Goal: Task Accomplishment & Management: Complete application form

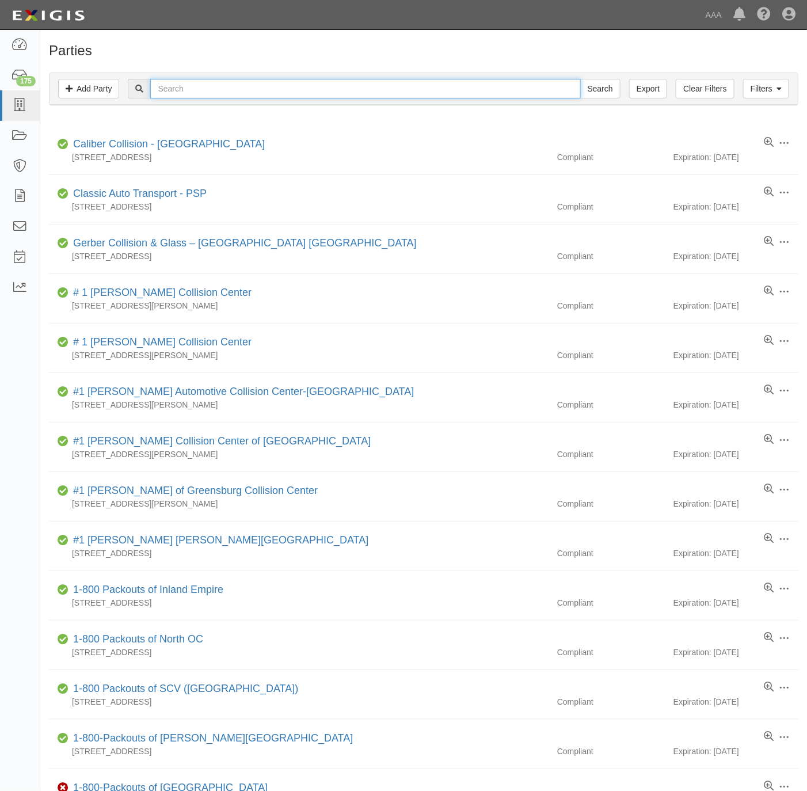
click at [194, 97] on input "text" at bounding box center [365, 89] width 430 height 20
paste input "CHALKVILLE TIRE"
type input "CHALKVILLE TIRE"
click at [596, 88] on input "Search" at bounding box center [600, 89] width 40 height 20
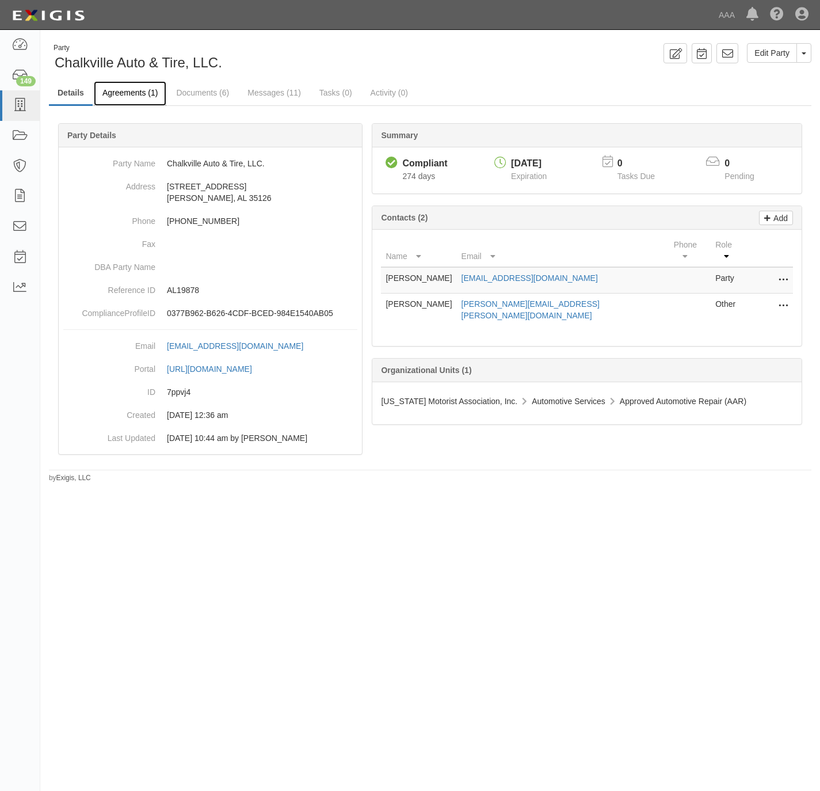
click at [140, 85] on link "Agreements (1)" at bounding box center [130, 93] width 73 height 25
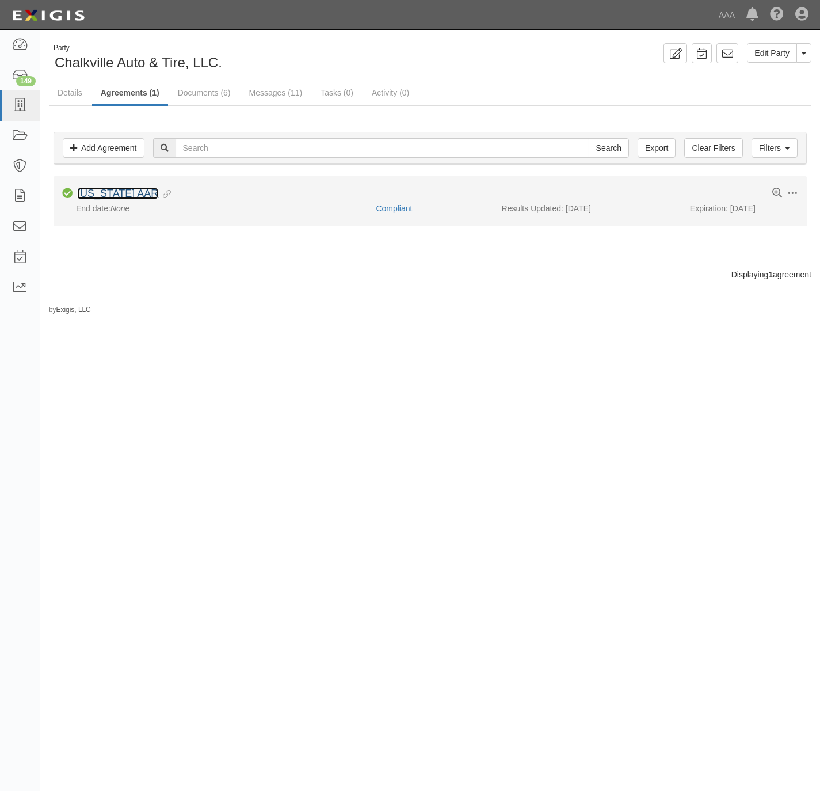
click at [105, 192] on link "[US_STATE] AAR" at bounding box center [117, 194] width 81 height 12
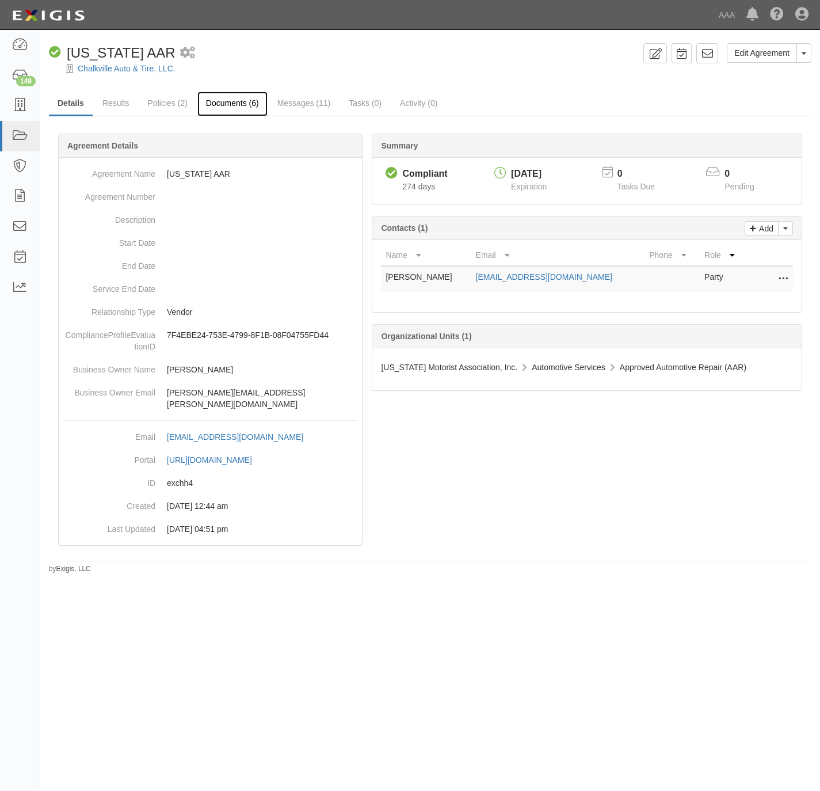
click at [245, 107] on link "Documents (6)" at bounding box center [232, 104] width 70 height 25
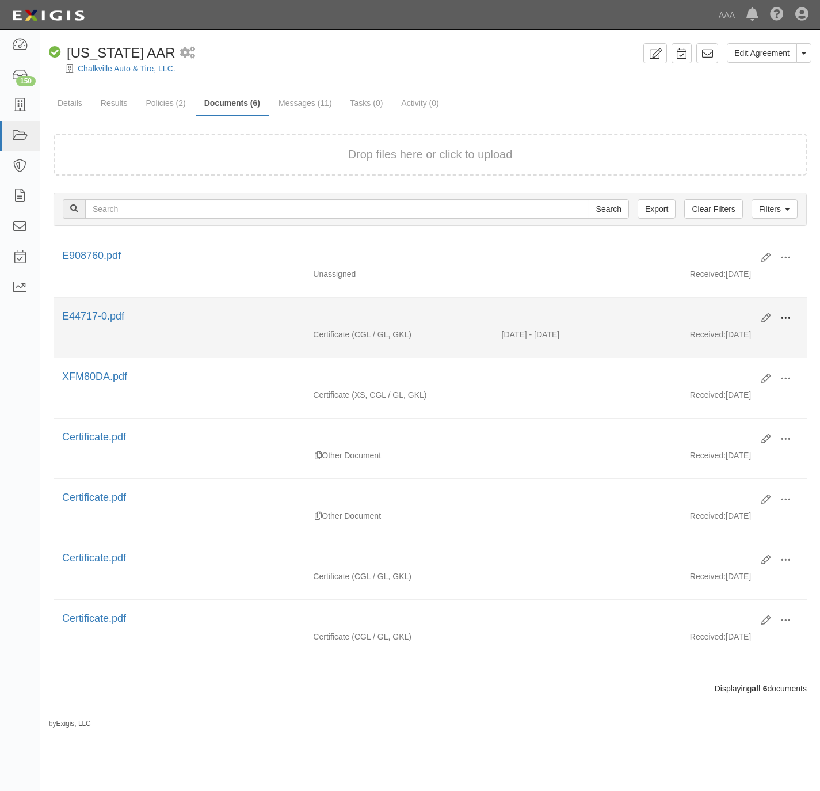
drag, startPoint x: 787, startPoint y: 318, endPoint x: 729, endPoint y: 337, distance: 61.5
click at [785, 319] on span at bounding box center [786, 318] width 10 height 10
click at [722, 339] on link "View" at bounding box center [729, 335] width 91 height 21
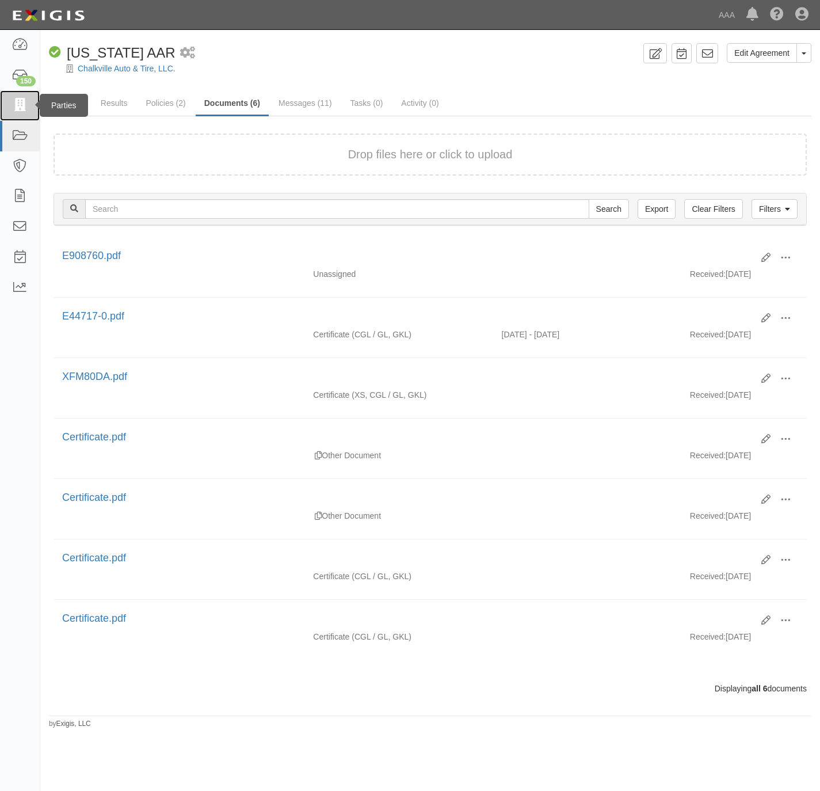
click at [17, 106] on icon at bounding box center [20, 105] width 16 height 13
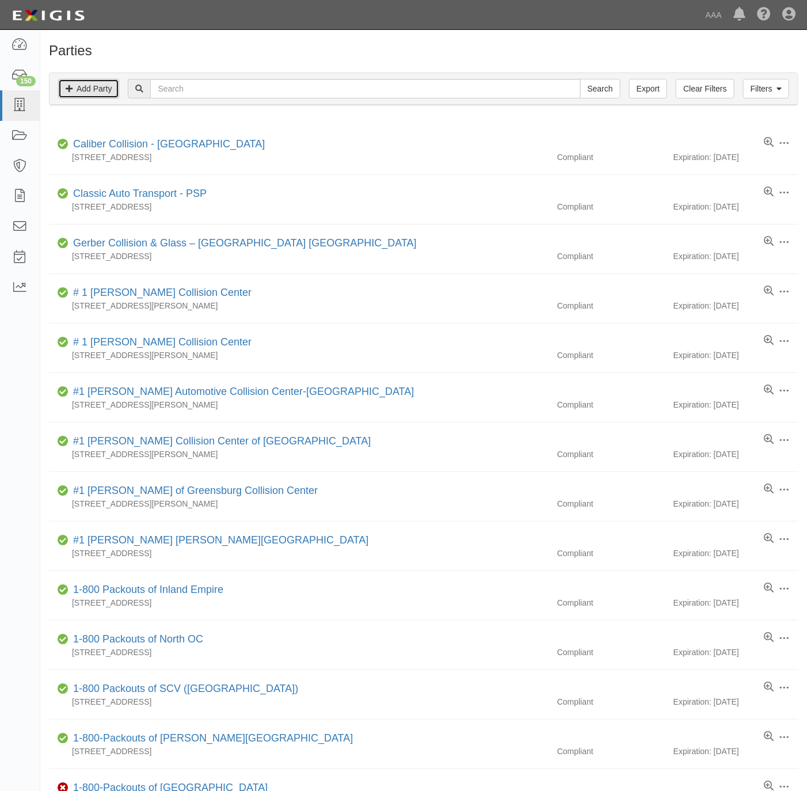
click at [99, 87] on link "Add Party" at bounding box center [88, 89] width 61 height 20
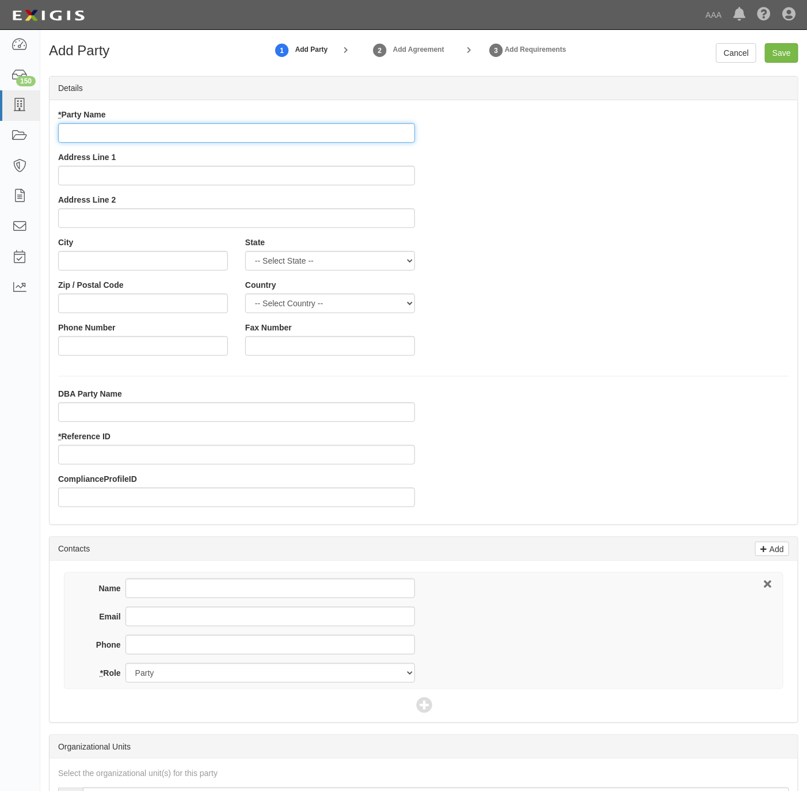
click at [226, 135] on input "* Party Name" at bounding box center [236, 133] width 357 height 20
paste input "Victory Lane Auto"
type input "Victory Lane Auto"
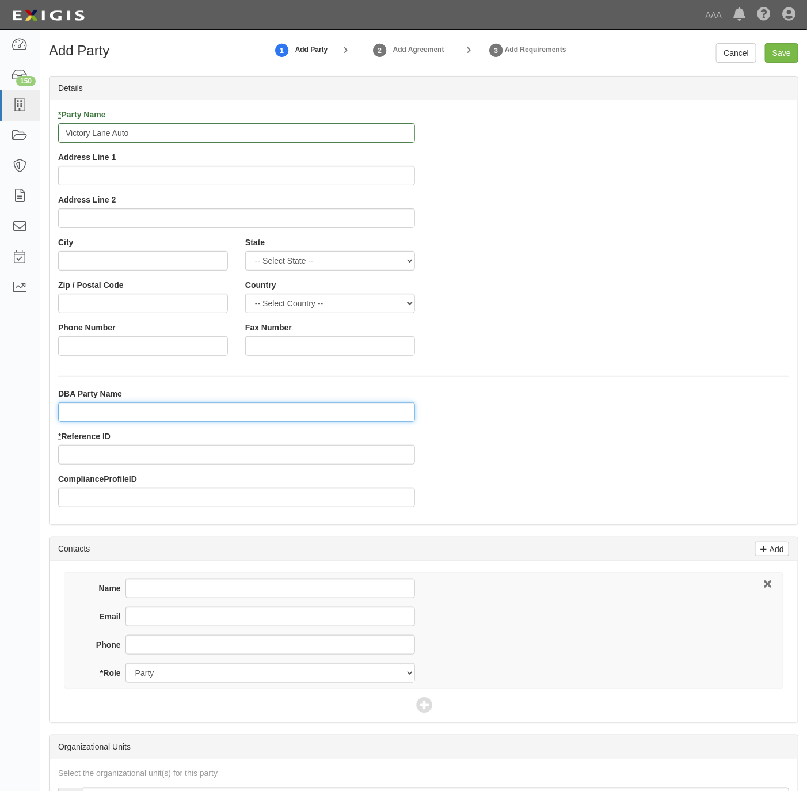
drag, startPoint x: 167, startPoint y: 405, endPoint x: 180, endPoint y: 392, distance: 17.5
click at [166, 402] on div "DBA Party Name" at bounding box center [236, 405] width 357 height 34
paste input "264 Kitty Hawk Repair, LLC"
type input "264 Kitty Hawk Repair, LLC"
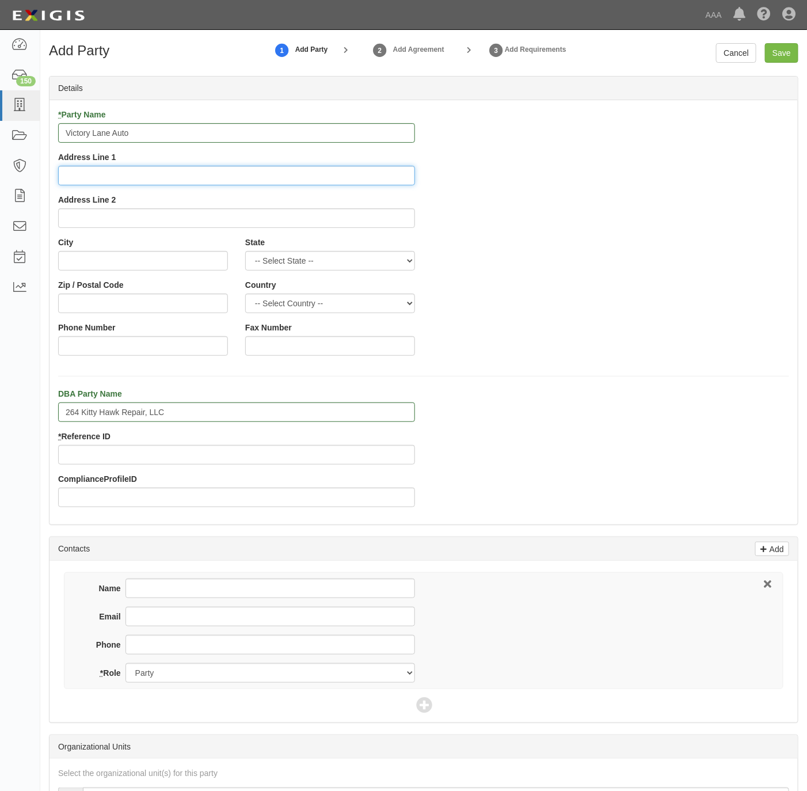
click at [176, 180] on input "Address Line 1" at bounding box center [236, 176] width 357 height 20
paste input "264 Kitty Hawk Rd"
type input "264 Kitty Hawk Rd"
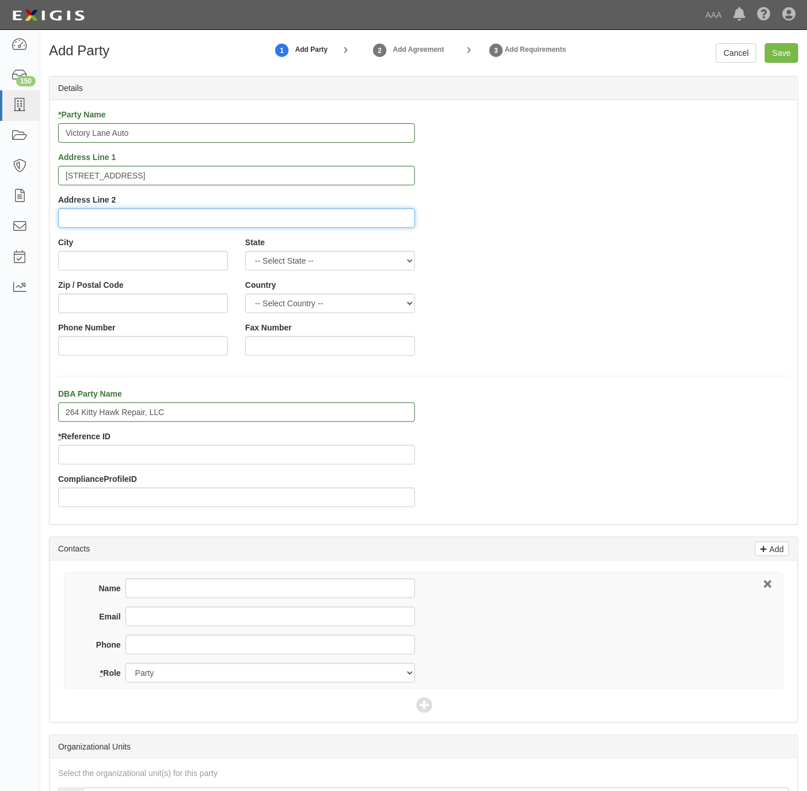
click at [107, 216] on input "Address Line 2" at bounding box center [236, 218] width 357 height 20
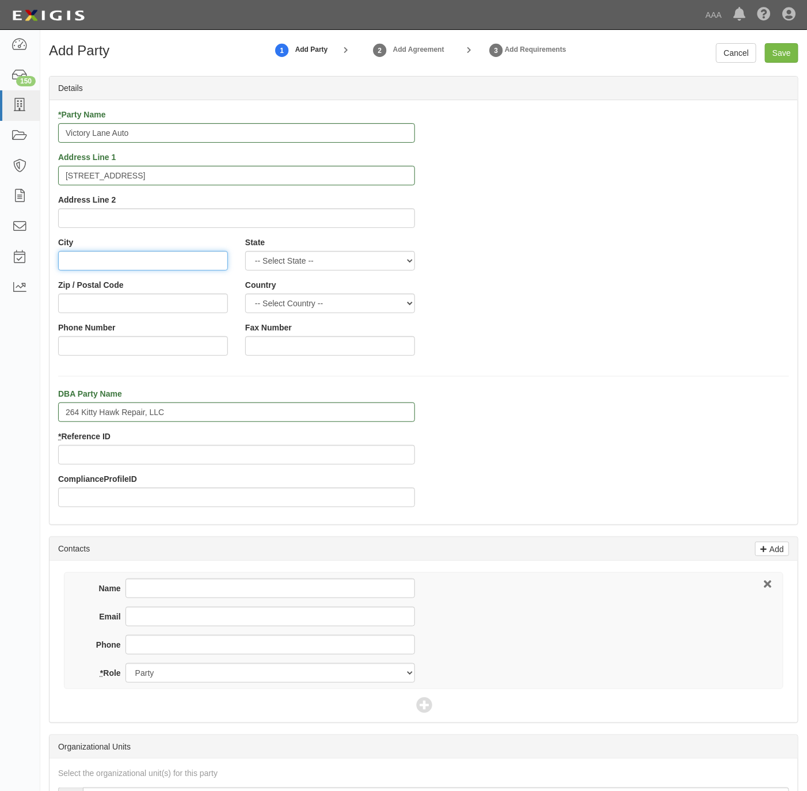
click at [101, 257] on input "City" at bounding box center [143, 261] width 170 height 20
paste input "Universal City,"
type input "Universal City"
select select "TX"
type input "78148"
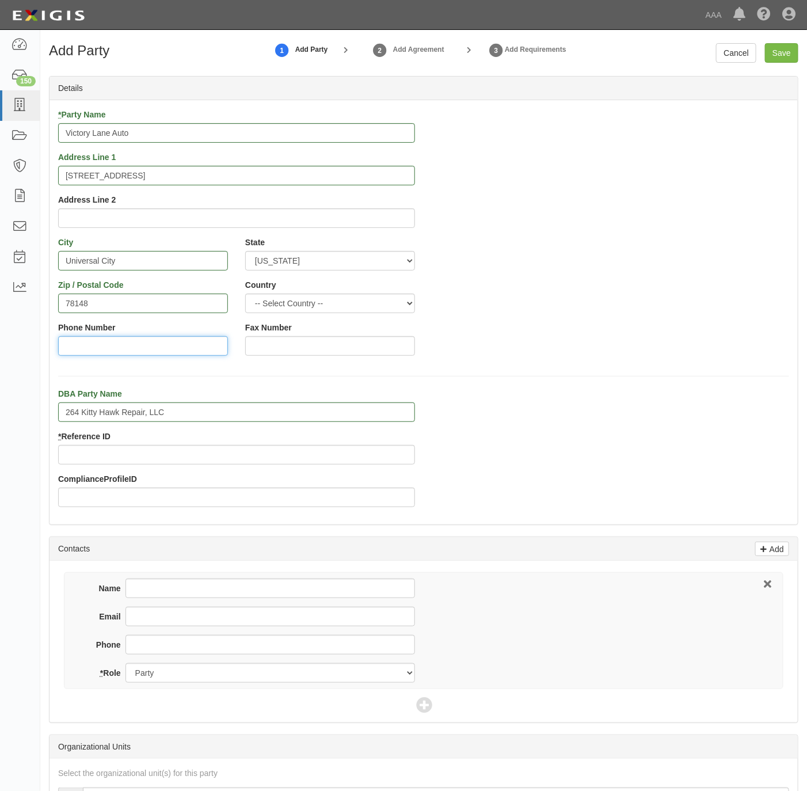
drag, startPoint x: 146, startPoint y: 346, endPoint x: 146, endPoint y: 352, distance: 6.3
click at [144, 345] on input "Phone Number" at bounding box center [143, 346] width 170 height 20
paste input "[PHONE_NUMBER]"
type input "[PHONE_NUMBER]"
click at [197, 650] on input "Phone" at bounding box center [270, 645] width 290 height 20
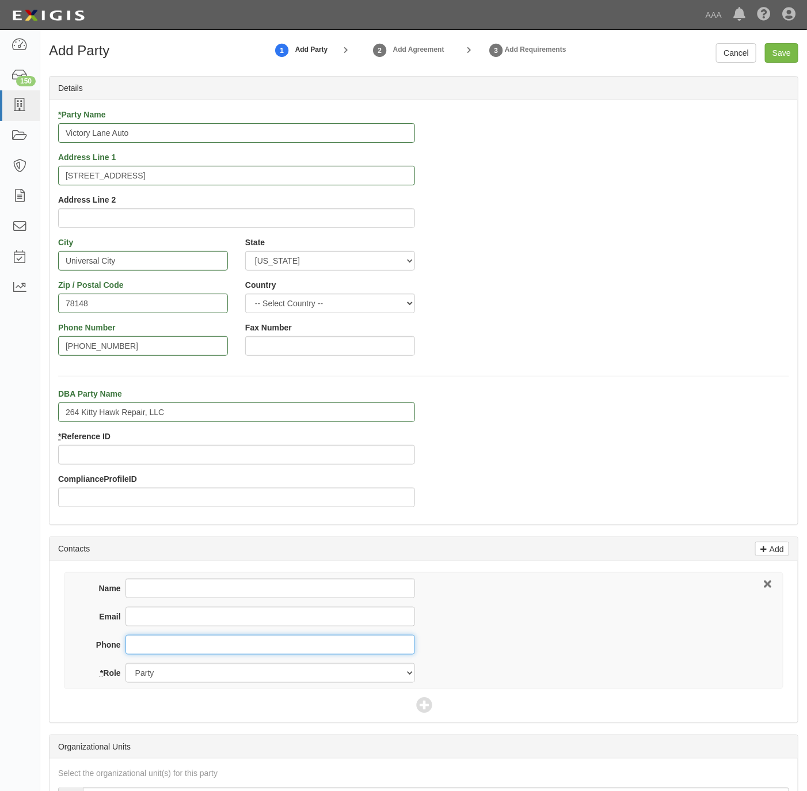
paste input "[PHONE_NUMBER]"
type input "[PHONE_NUMBER]"
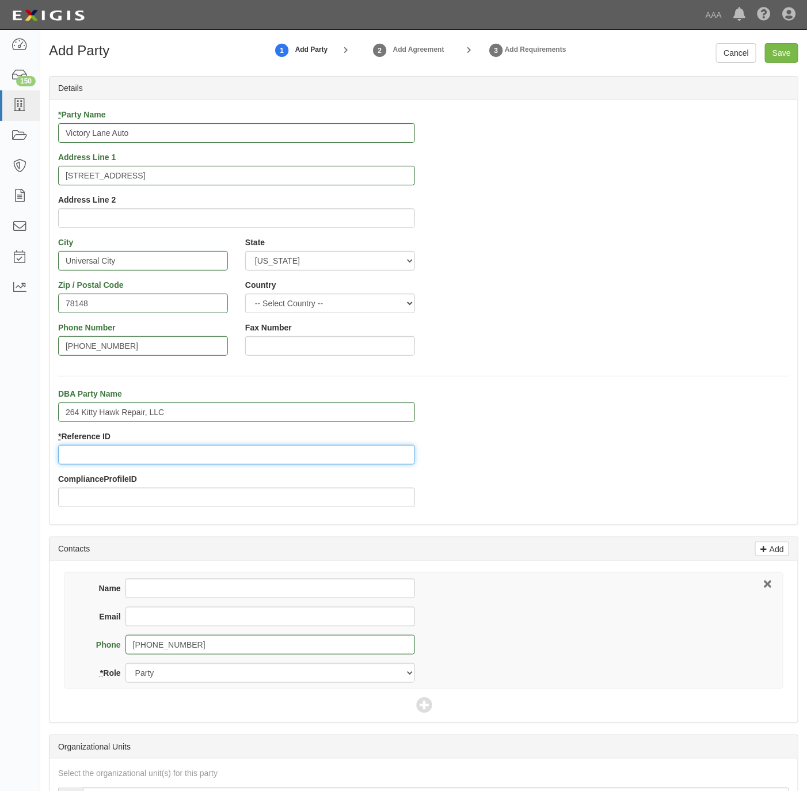
click at [145, 448] on input "* Reference ID" at bounding box center [236, 455] width 357 height 20
paste input "25204"
type input "25204"
drag, startPoint x: 240, startPoint y: 586, endPoint x: 246, endPoint y: 577, distance: 10.9
click at [240, 586] on input "Name" at bounding box center [270, 588] width 290 height 20
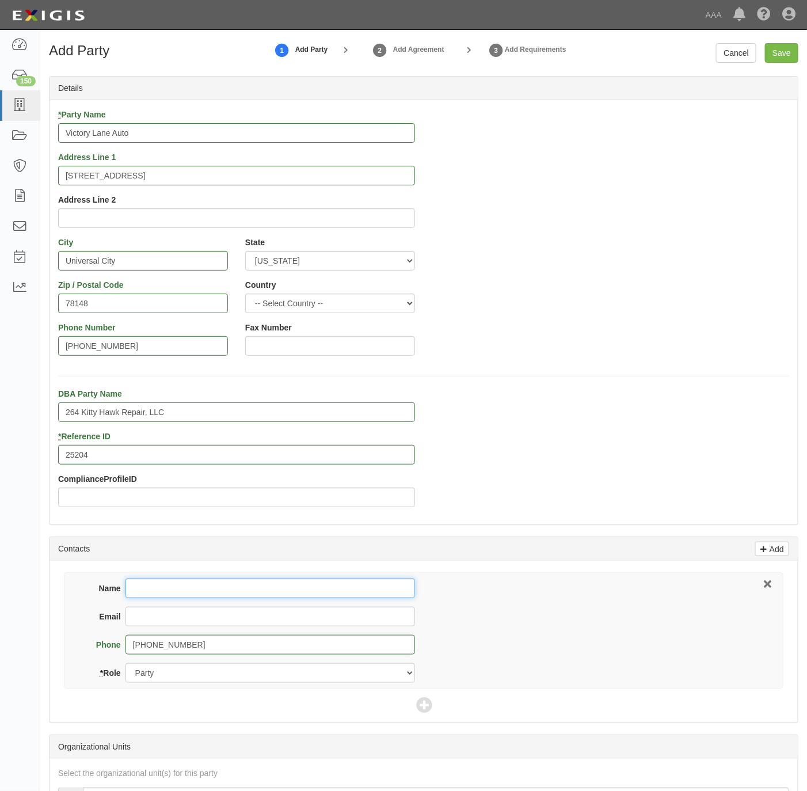
paste input "Matthew Flack"
type input "Matthew Flack"
click at [203, 620] on input "Email" at bounding box center [270, 617] width 290 height 20
paste input "matthewflack@yahoo.com"
type input "matthewflack@yahoo.com"
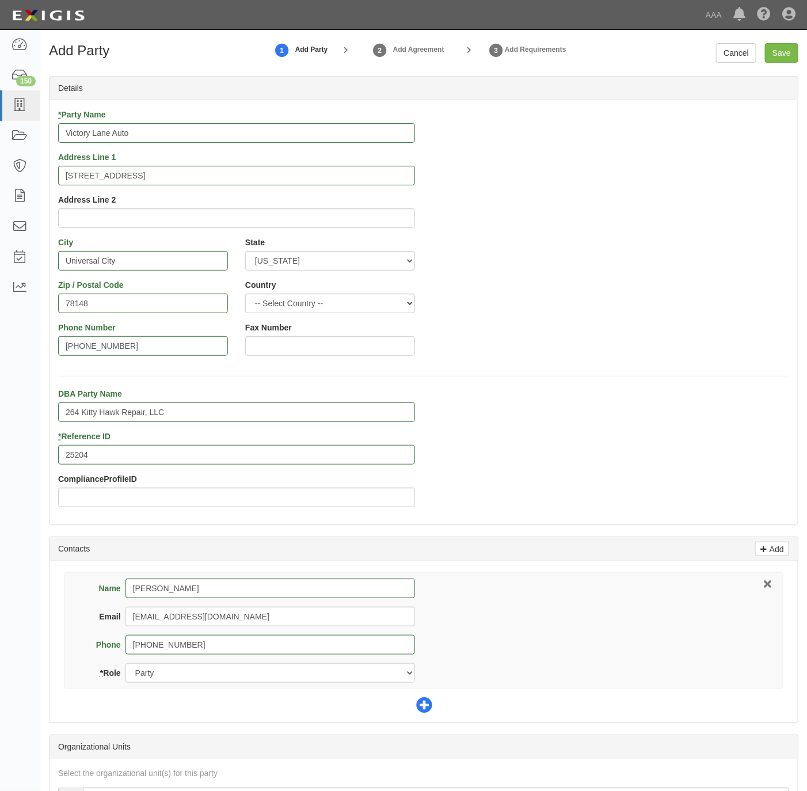
click at [427, 707] on icon at bounding box center [424, 706] width 16 height 16
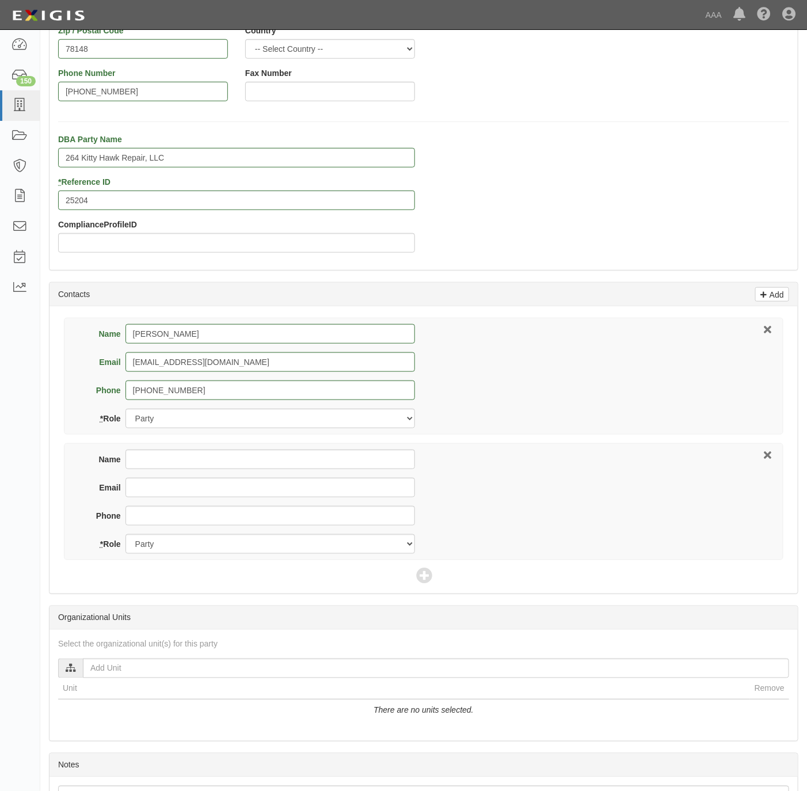
scroll to position [259, 0]
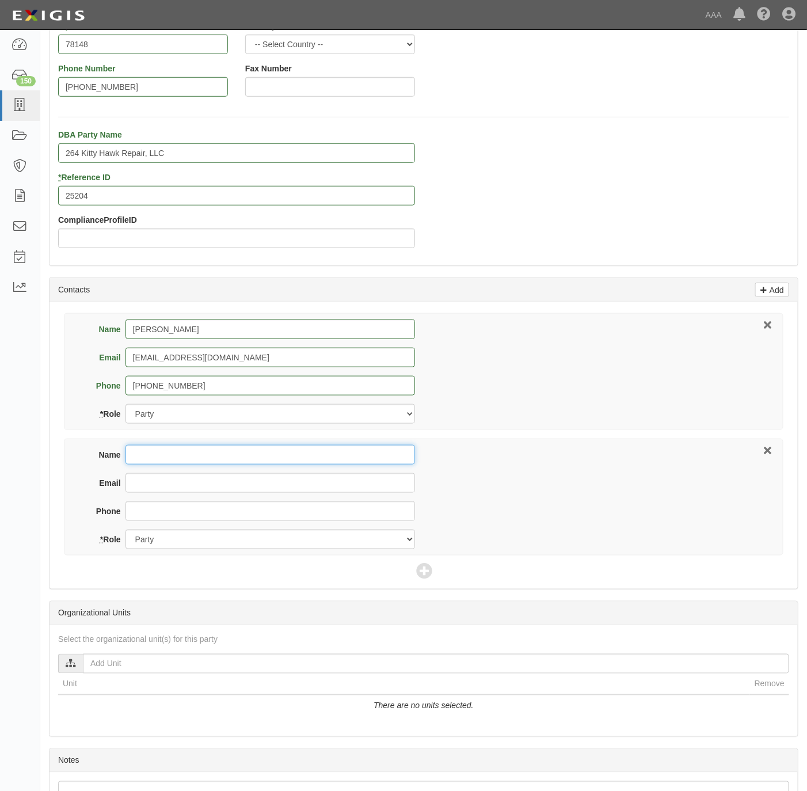
click at [200, 459] on input "Name" at bounding box center [270, 455] width 290 height 20
paste input "Joy Castro"
type input "Joy Castro"
click at [304, 488] on input "Email" at bounding box center [270, 483] width 290 height 20
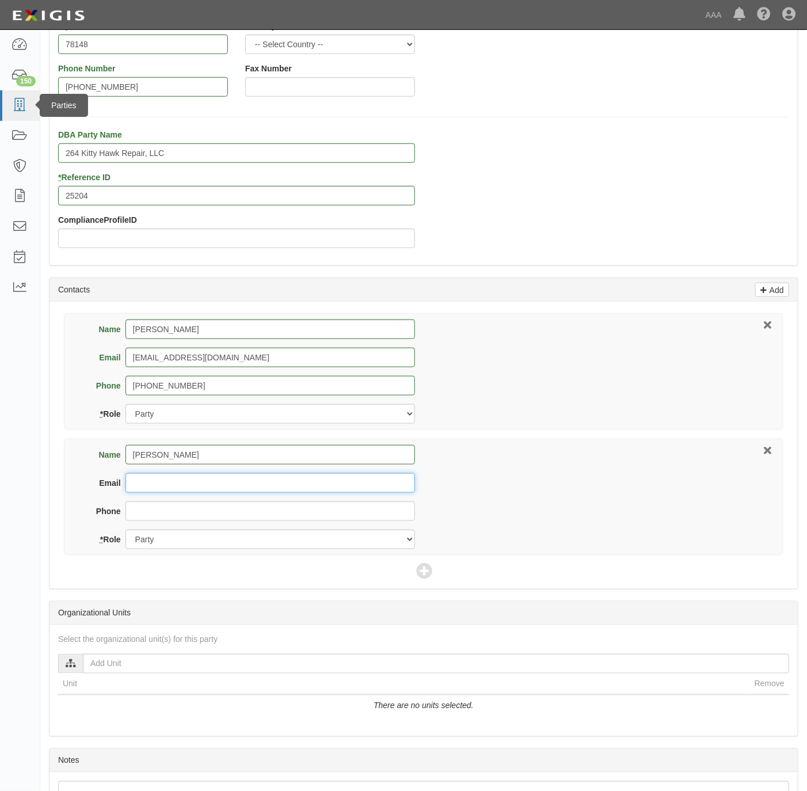
paste input "jcastro@higginbotham.net"
type input "jcastro@higginbotham.net"
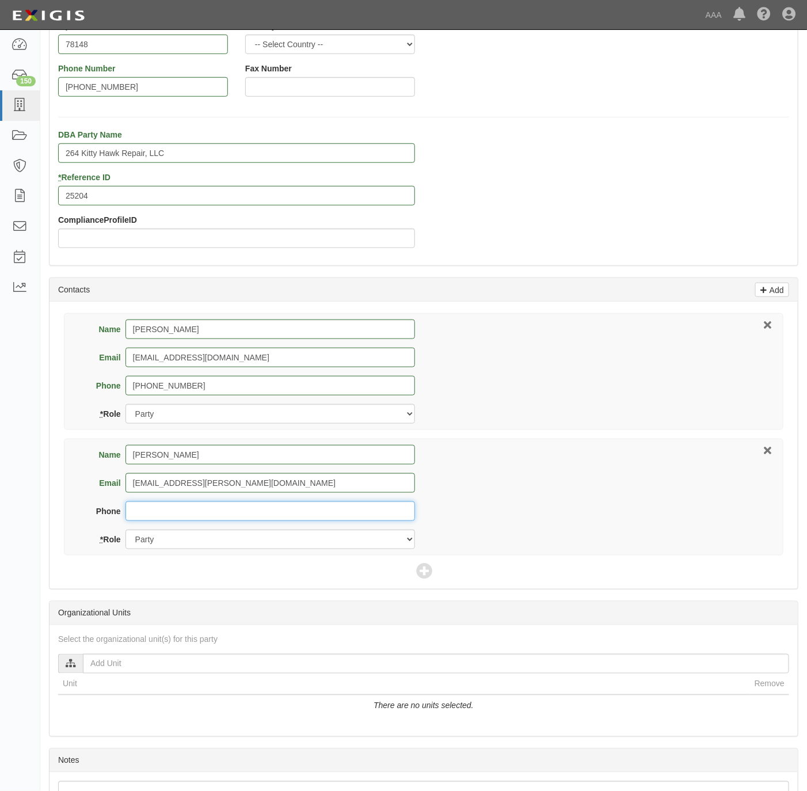
click at [268, 507] on input "Phone" at bounding box center [270, 511] width 290 height 20
paste input "210-824-0020"
type input "210-824-0020"
click at [256, 549] on select "Party Broker Other" at bounding box center [270, 540] width 290 height 20
select select "Broker"
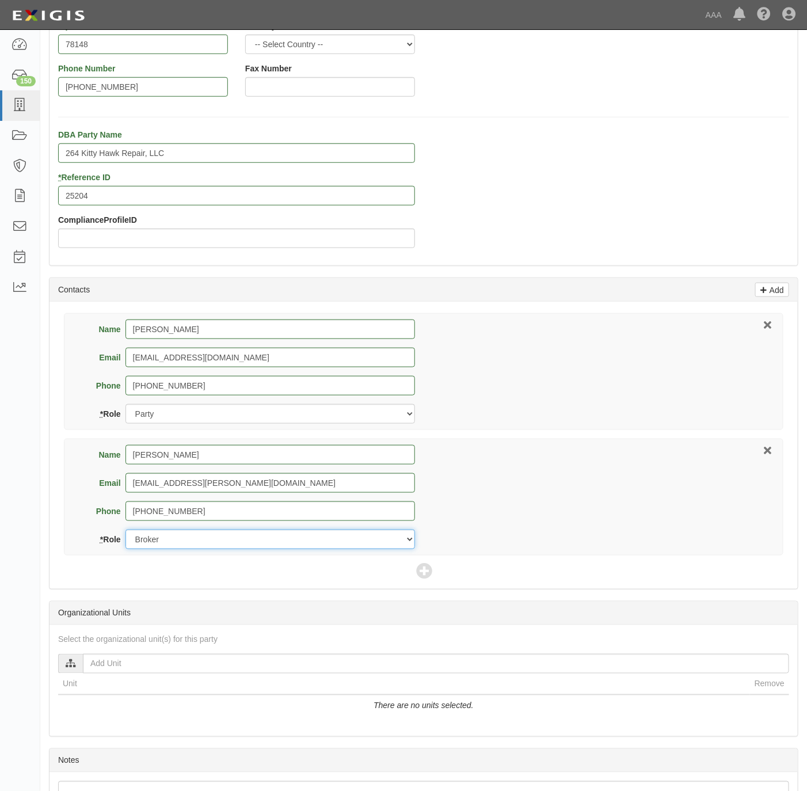
click at [125, 532] on select "Party Broker Other" at bounding box center [270, 540] width 290 height 20
drag, startPoint x: 435, startPoint y: 572, endPoint x: 430, endPoint y: 576, distance: 6.2
click at [432, 574] on div "Name Matthew Flack Email matthewflack@yahoo.com Phone 210-573-2846 * Role Party…" at bounding box center [424, 445] width 748 height 287
click at [428, 572] on icon at bounding box center [424, 572] width 16 height 16
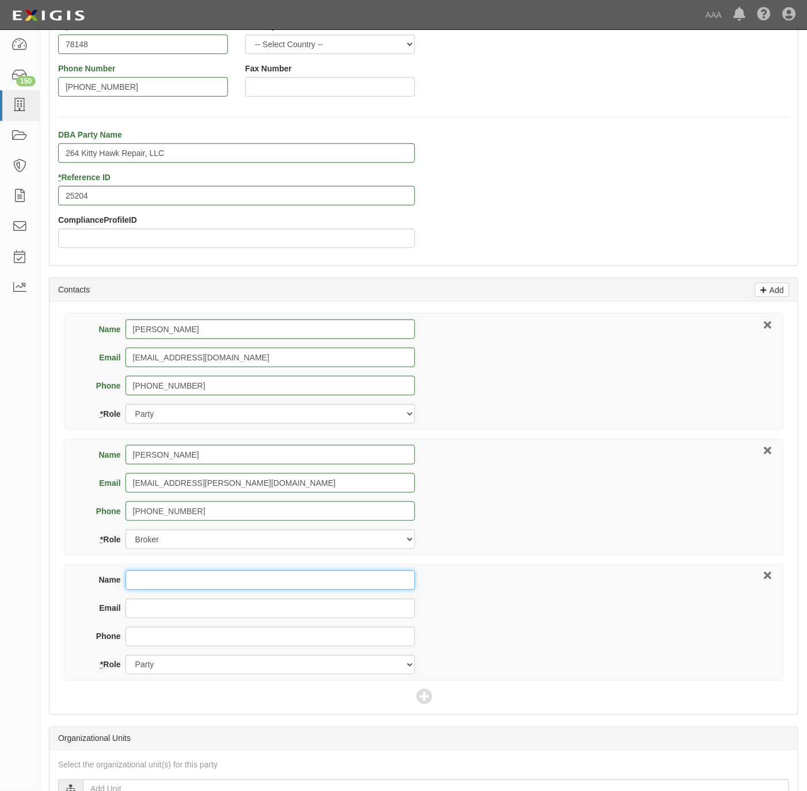
click at [166, 578] on input "Name" at bounding box center [270, 580] width 290 height 20
paste input "Carlos Villanueva"
type input "Carlos Villanueva"
paste input "Carlos Villanueva"
click at [142, 605] on input "Carlos Villanueva" at bounding box center [270, 609] width 290 height 20
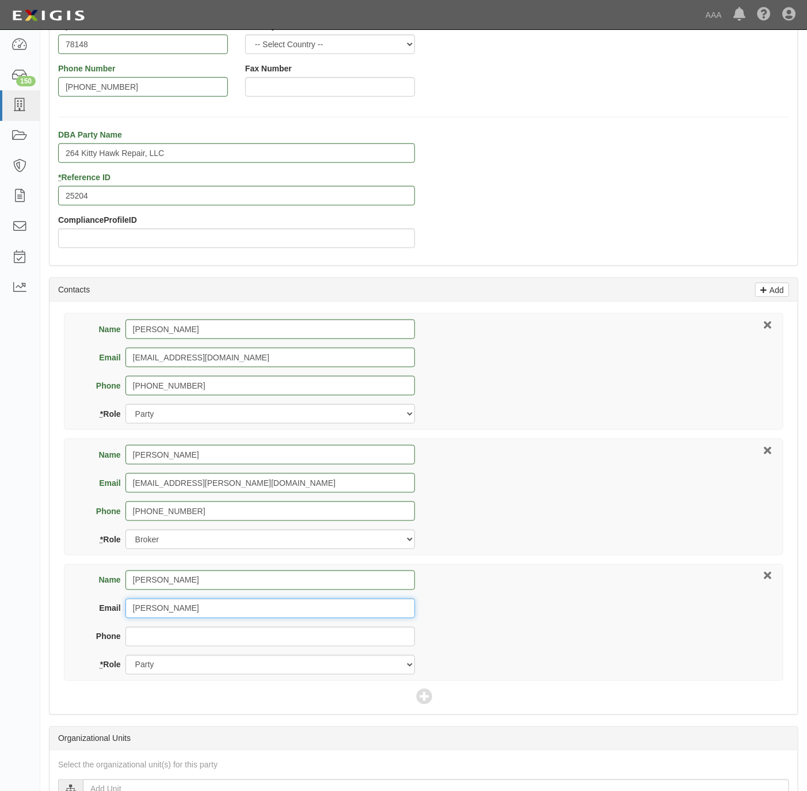
click at [142, 605] on input "Carlos Villanueva" at bounding box center [270, 609] width 290 height 20
type input "villanueva.carlos@ace.aaa.com"
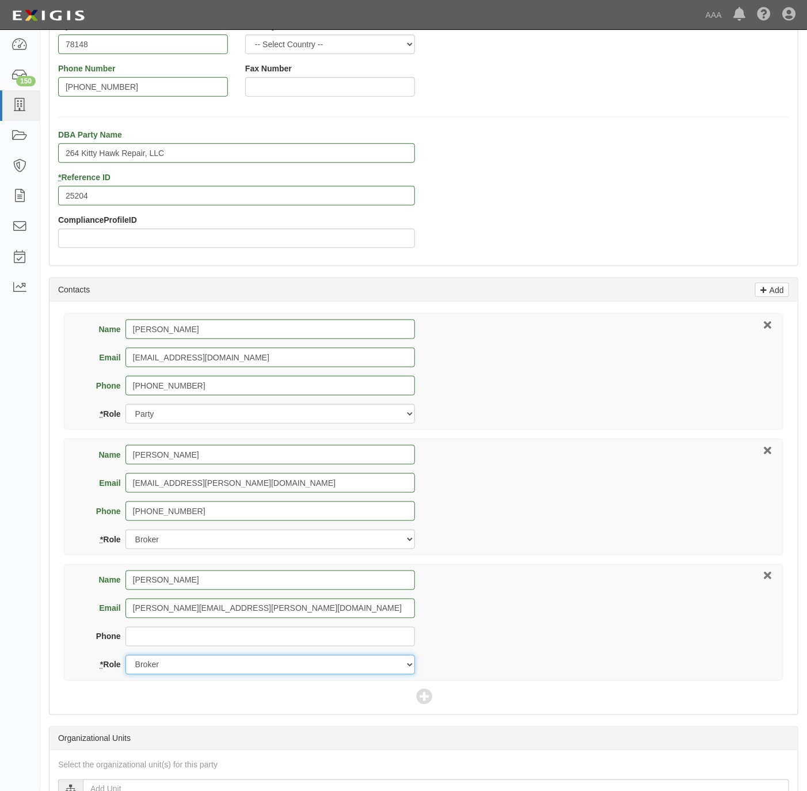
select select "Other"
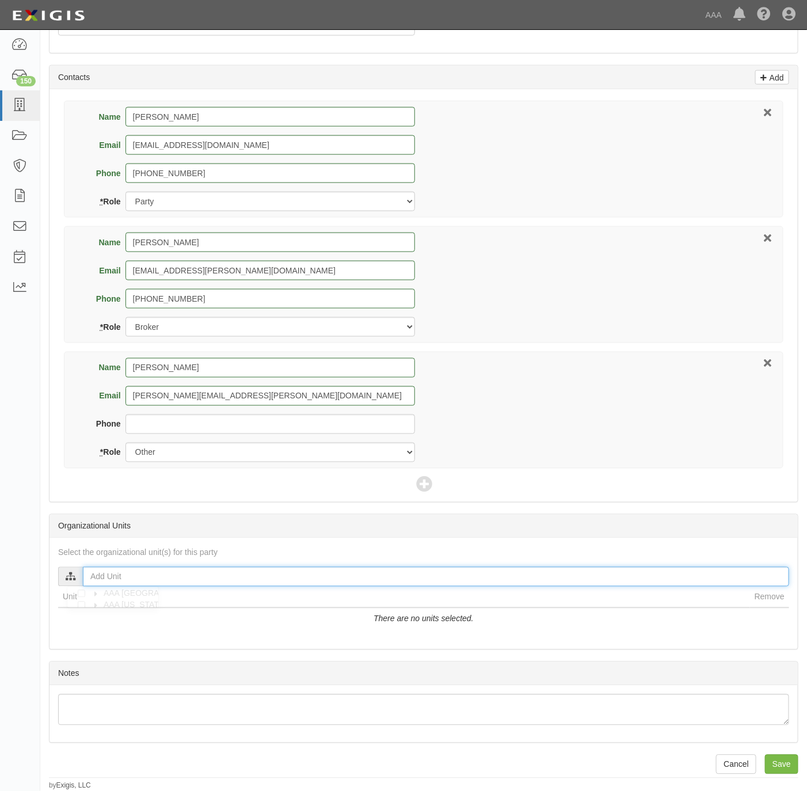
click at [146, 567] on input "text" at bounding box center [436, 577] width 706 height 20
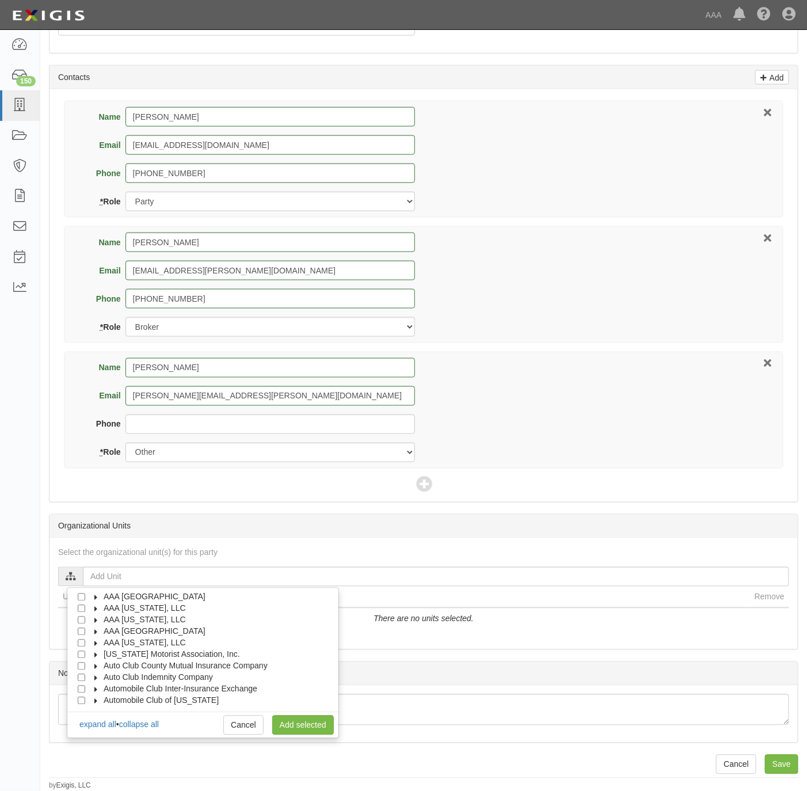
click at [137, 633] on label "AAA Northern New England" at bounding box center [147, 632] width 116 height 12
click at [144, 653] on span "AAA Texas, LLC" at bounding box center [145, 654] width 82 height 9
click at [105, 664] on icon at bounding box center [107, 666] width 8 height 5
click at [102, 686] on input "Approved Automotive Repair (AAR)" at bounding box center [101, 689] width 7 height 7
checkbox input "true"
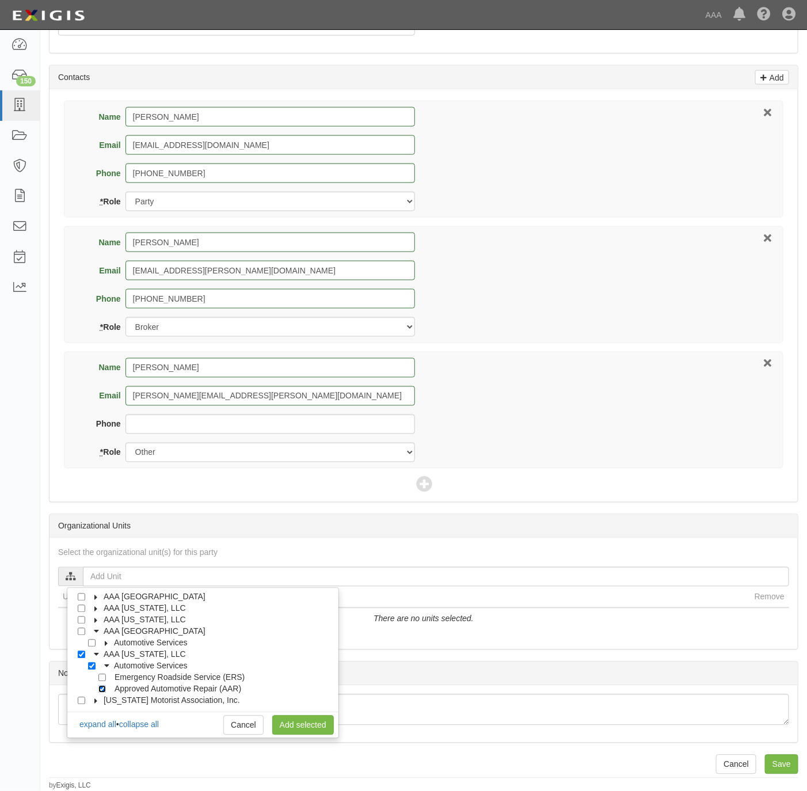
checkbox input "true"
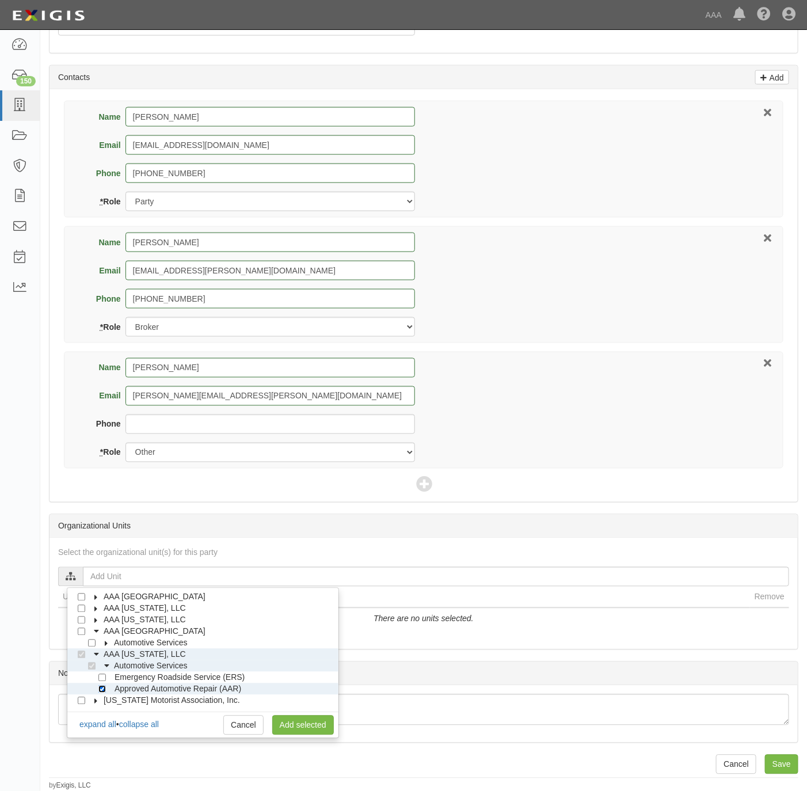
scroll to position [92, 0]
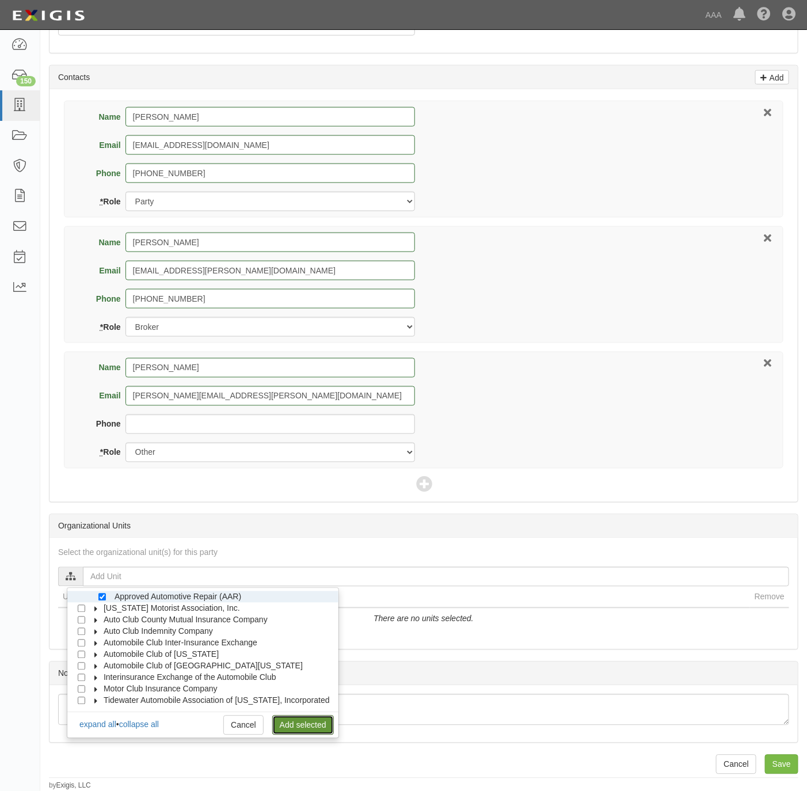
click at [287, 721] on link "Add selected" at bounding box center [303, 725] width 62 height 20
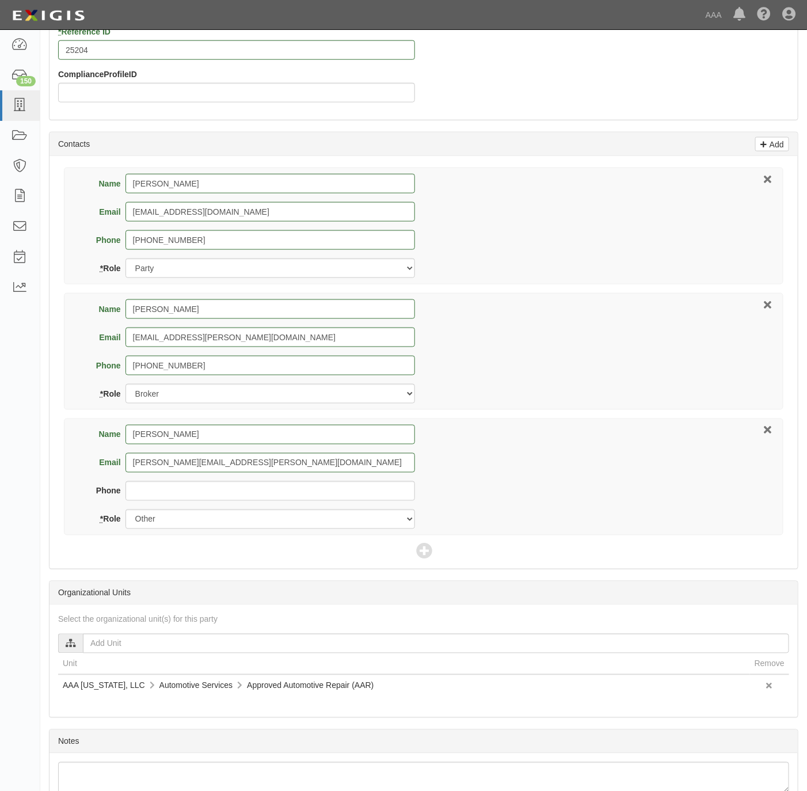
scroll to position [479, 0]
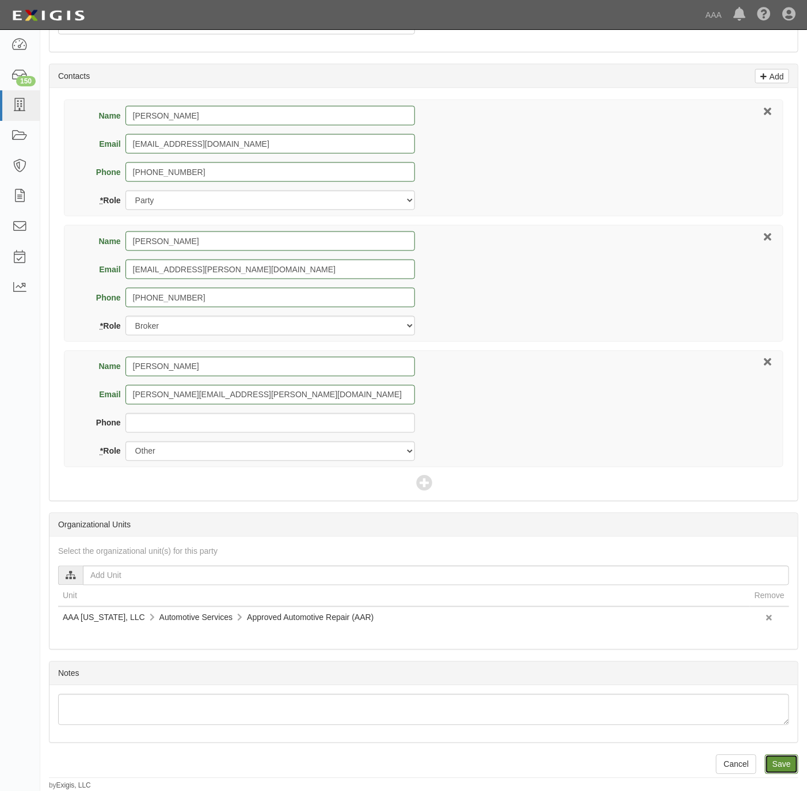
click at [790, 767] on input "Save" at bounding box center [781, 765] width 33 height 20
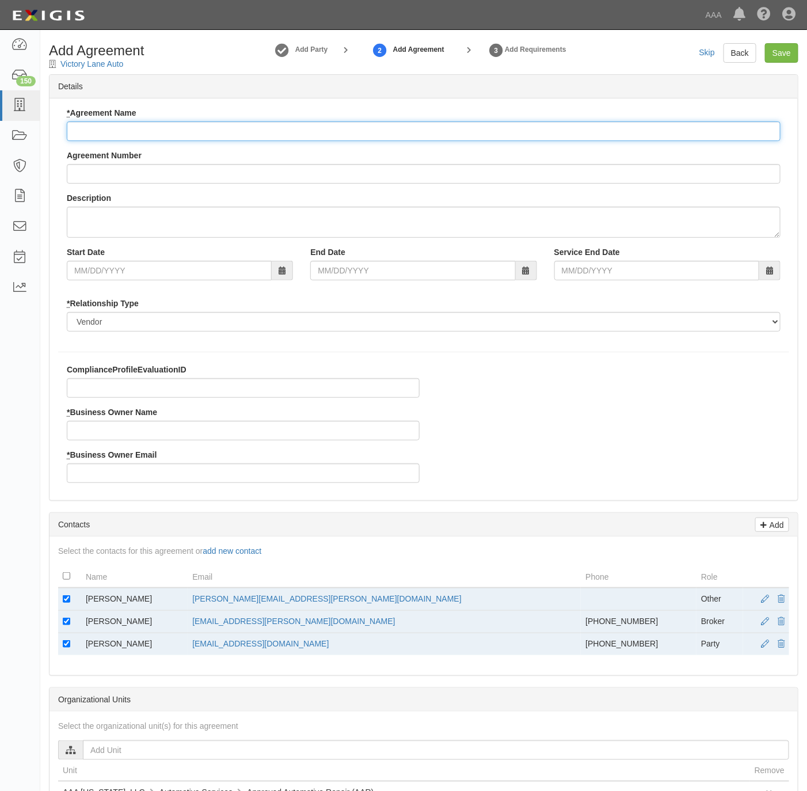
click at [159, 131] on input "* Agreement Name" at bounding box center [424, 131] width 714 height 20
type input "Texas AAR"
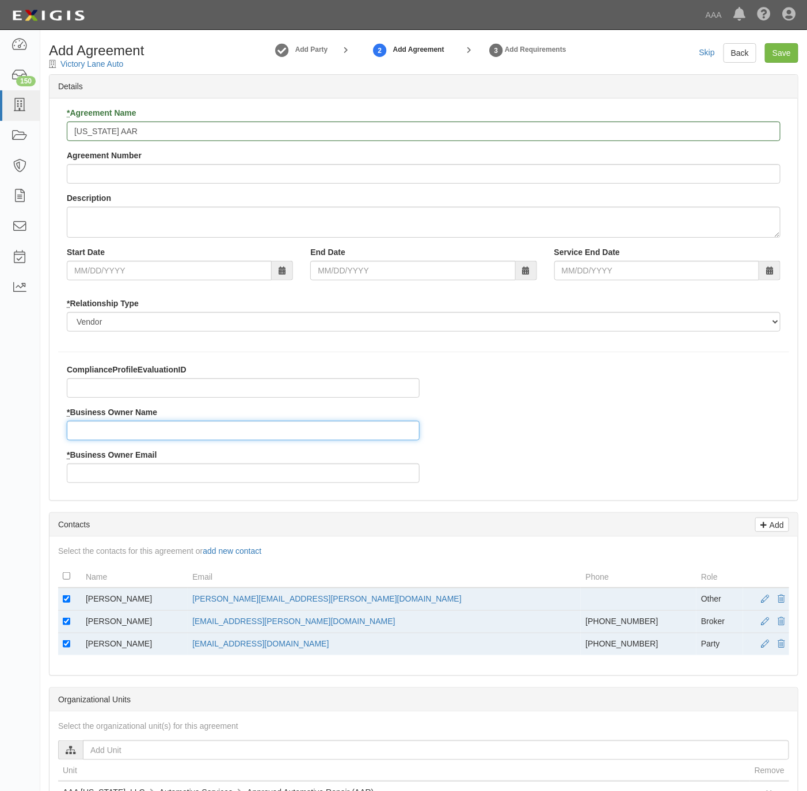
click at [109, 433] on input "* Business Owner Name" at bounding box center [243, 431] width 353 height 20
paste input "Carlos Villanueva"
type input "Carlos Villanueva"
drag, startPoint x: 370, startPoint y: 598, endPoint x: 250, endPoint y: 600, distance: 119.7
click at [250, 600] on td "villanueva.carlos@ace.aaa.com" at bounding box center [384, 599] width 393 height 23
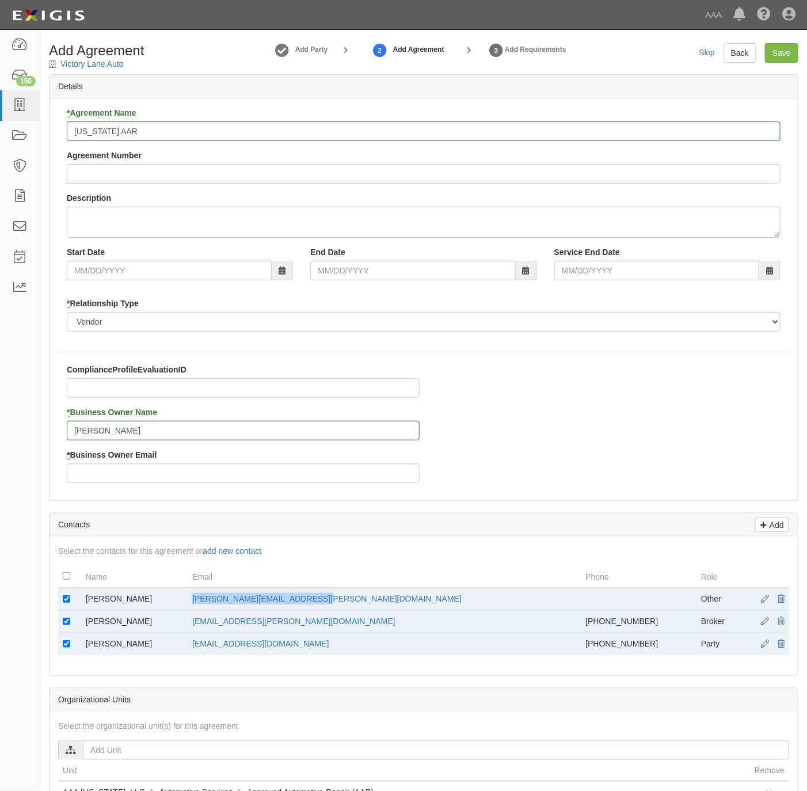
copy link "villanueva.carlos@ace.aaa.com"
drag, startPoint x: 250, startPoint y: 600, endPoint x: 170, endPoint y: 456, distance: 164.4
click at [170, 456] on div "* Business Owner Email" at bounding box center [243, 466] width 353 height 34
click at [159, 480] on input "* Business Owner Email" at bounding box center [243, 473] width 353 height 20
paste input "villanueva.carlos@ace.aaa.com"
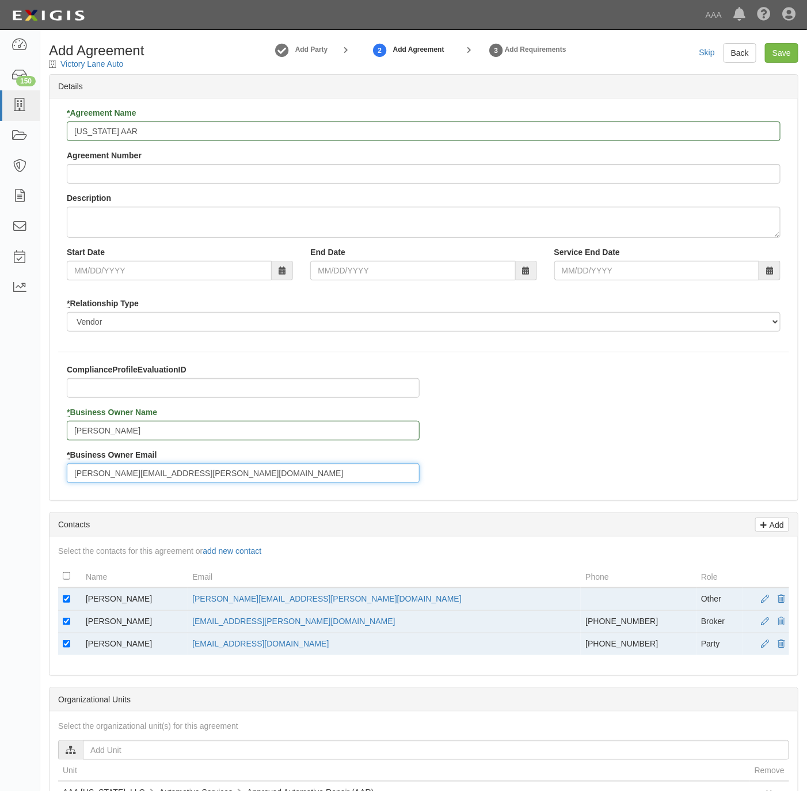
type input "villanueva.carlos@ace.aaa.com"
click at [69, 598] on input "checkbox" at bounding box center [66, 598] width 7 height 7
checkbox input "false"
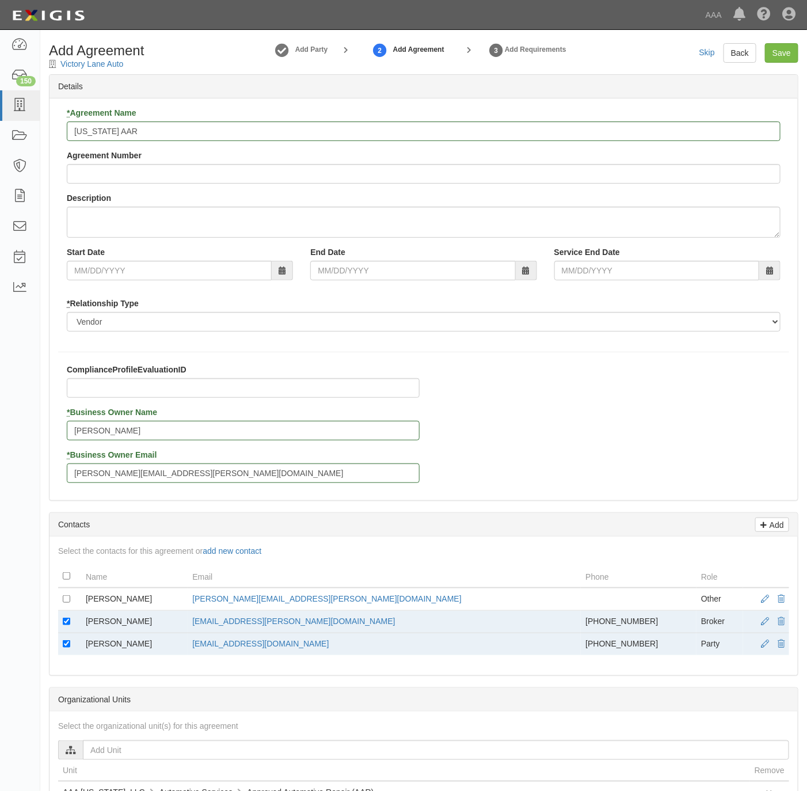
click at [70, 646] on td at bounding box center [69, 644] width 23 height 22
click at [66, 646] on input "checkbox" at bounding box center [66, 643] width 7 height 7
checkbox input "false"
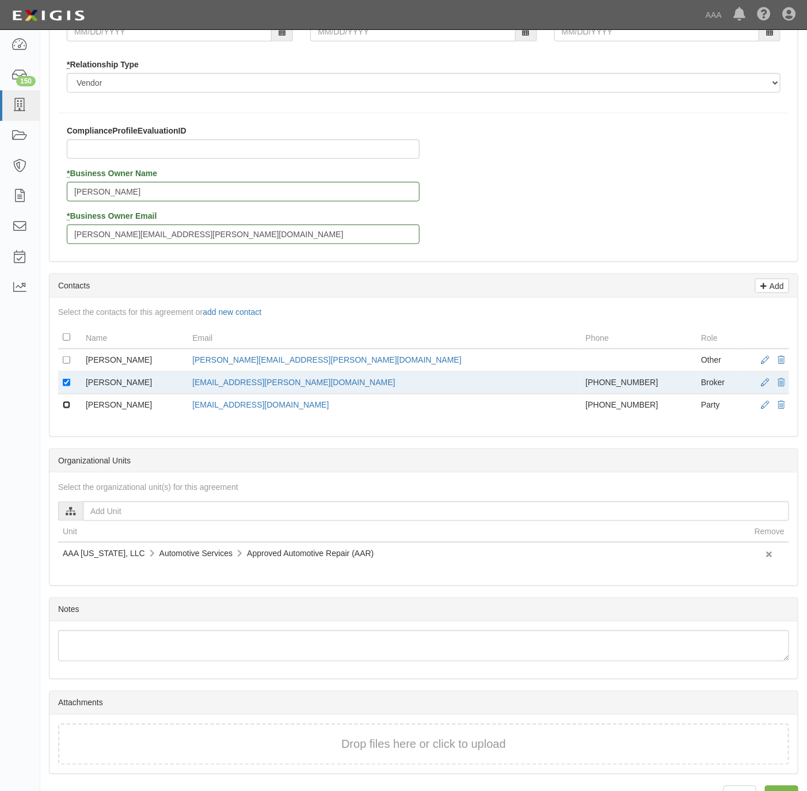
scroll to position [279, 0]
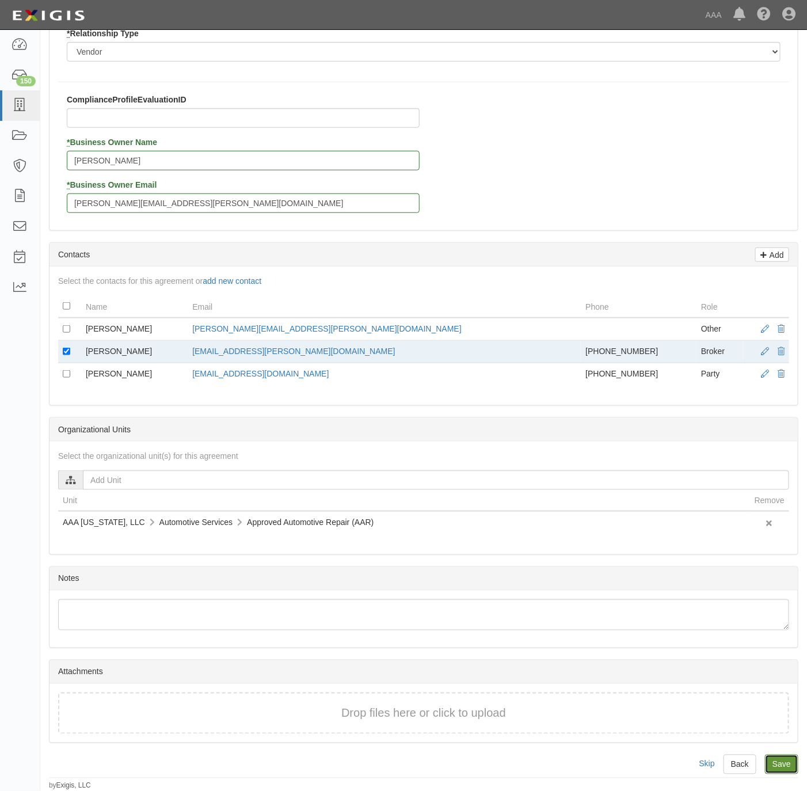
click at [774, 760] on input "Save" at bounding box center [781, 765] width 33 height 20
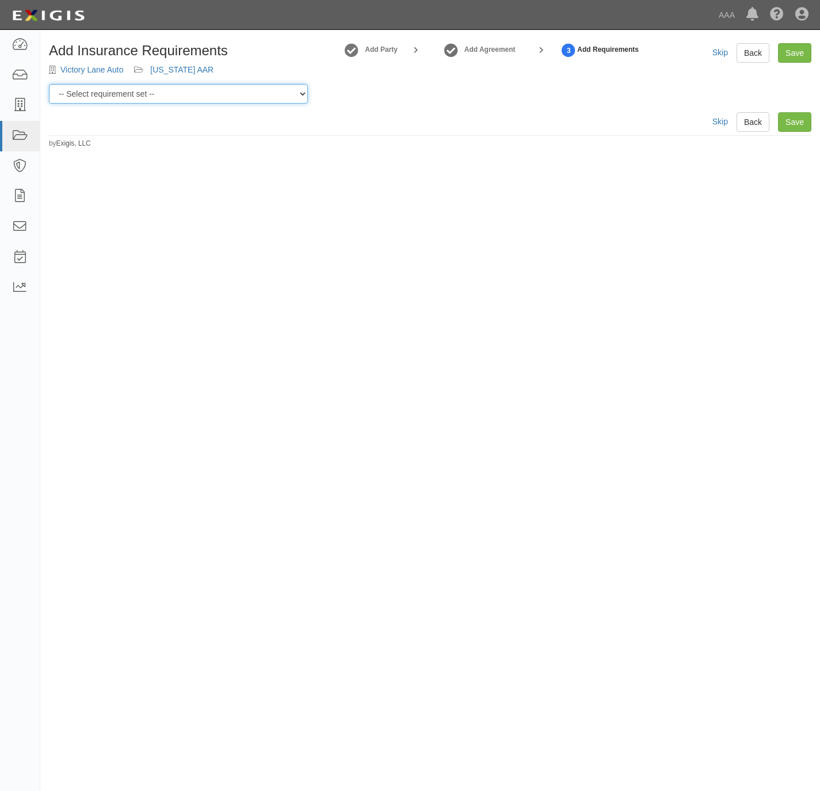
drag, startPoint x: 124, startPoint y: 94, endPoint x: 124, endPoint y: 104, distance: 9.8
click at [124, 94] on select "-- Select requirement set -- AAA East Central AAR AAA East Central ERS AAA East…" at bounding box center [178, 94] width 259 height 20
select select "16682"
click at [49, 84] on select "-- Select requirement set -- AAA East Central AAR AAA East Central ERS AAA East…" at bounding box center [178, 94] width 259 height 20
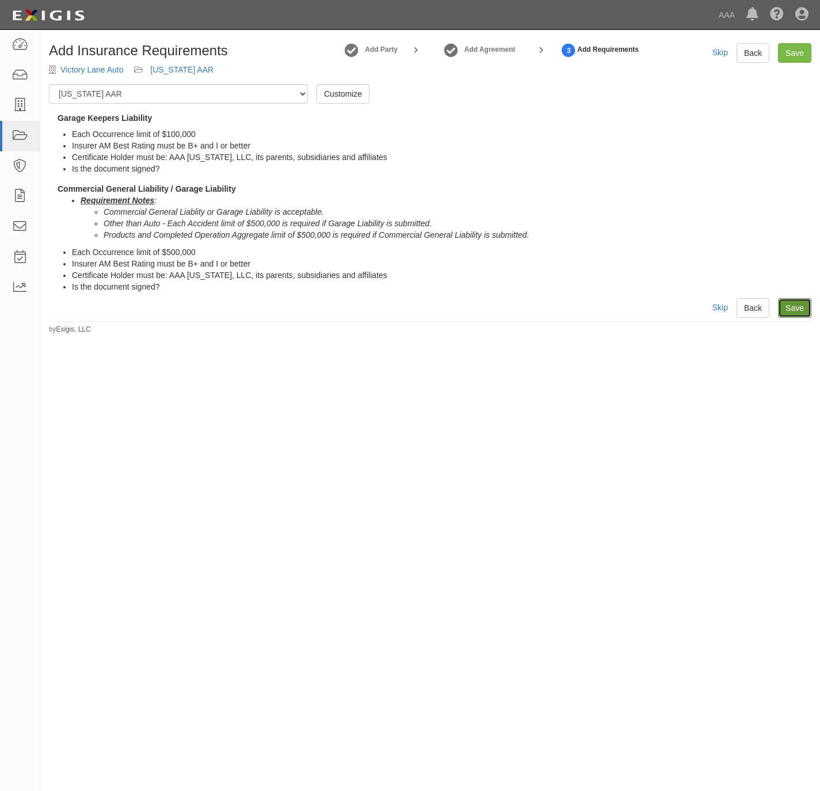
click at [786, 315] on link "Save" at bounding box center [794, 308] width 33 height 20
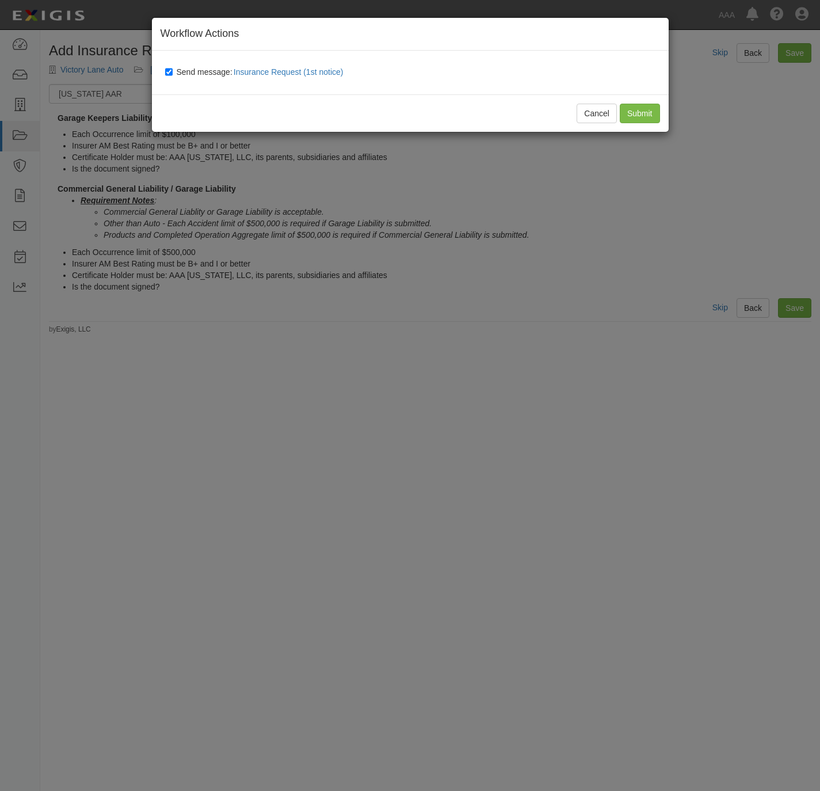
click at [188, 71] on span "Send message: Insurance Request (1st notice)" at bounding box center [263, 71] width 172 height 9
click at [173, 71] on input "Send message: Insurance Request (1st notice)" at bounding box center [168, 71] width 7 height 9
checkbox input "false"
click at [646, 114] on input "Submit" at bounding box center [640, 114] width 40 height 20
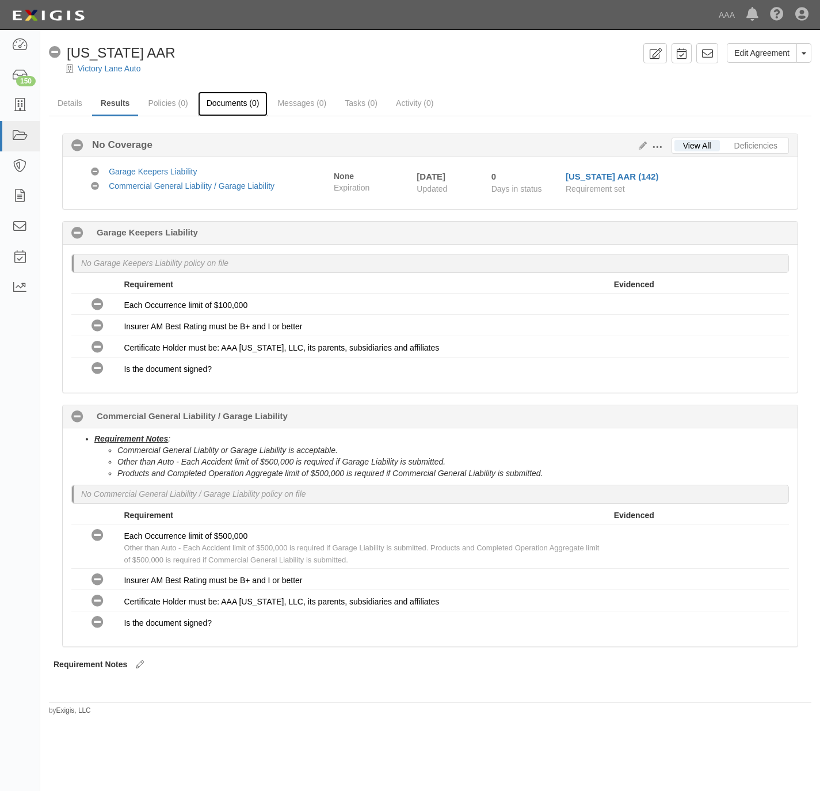
click at [244, 104] on link "Documents (0)" at bounding box center [233, 104] width 70 height 25
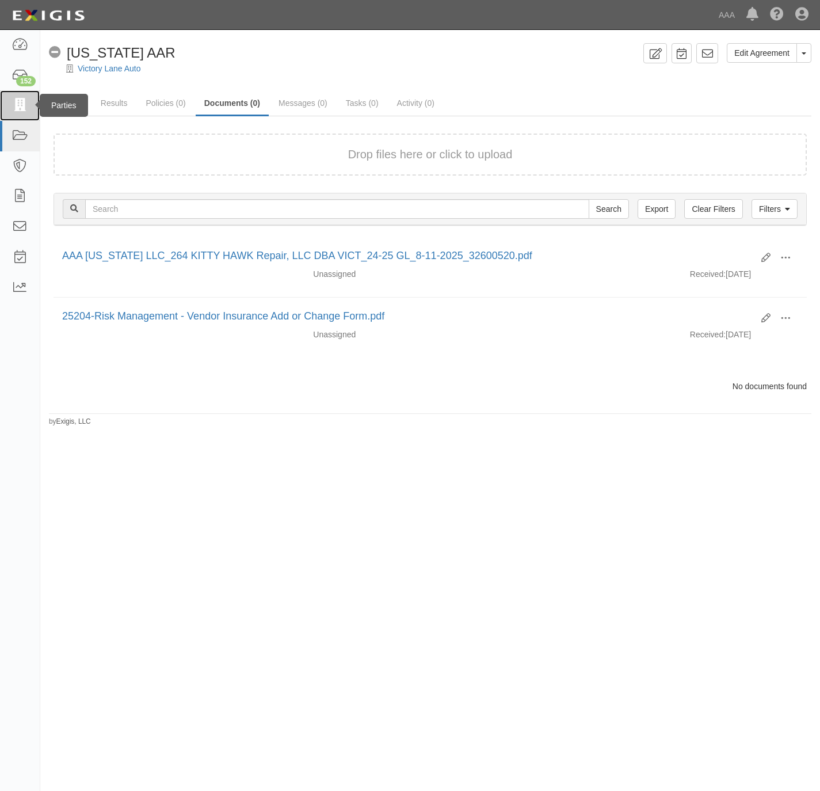
click at [12, 108] on icon at bounding box center [20, 105] width 16 height 13
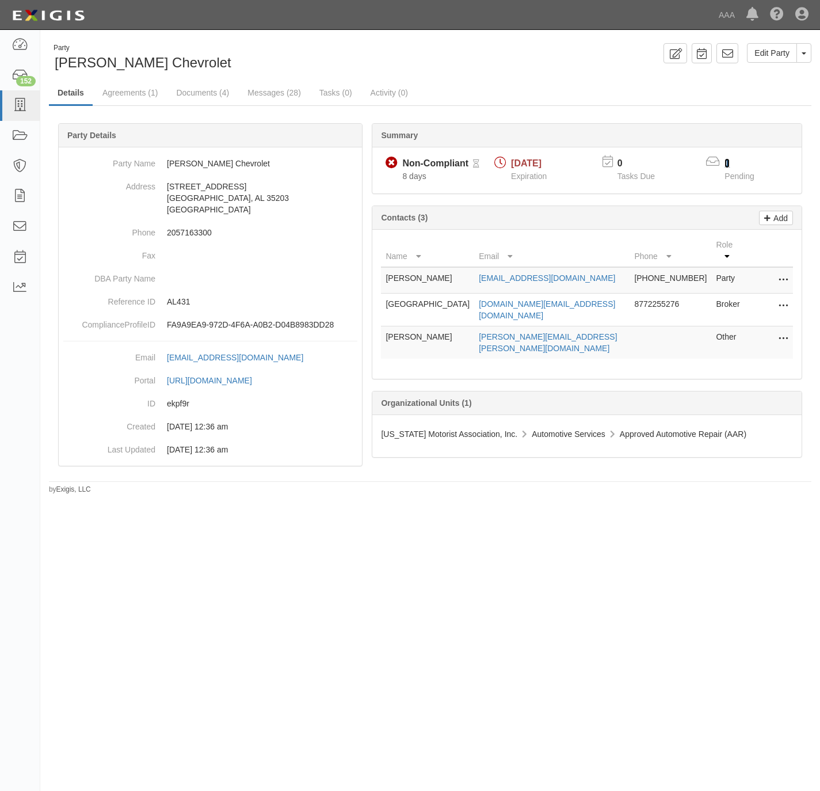
click at [725, 165] on link "1" at bounding box center [727, 163] width 5 height 10
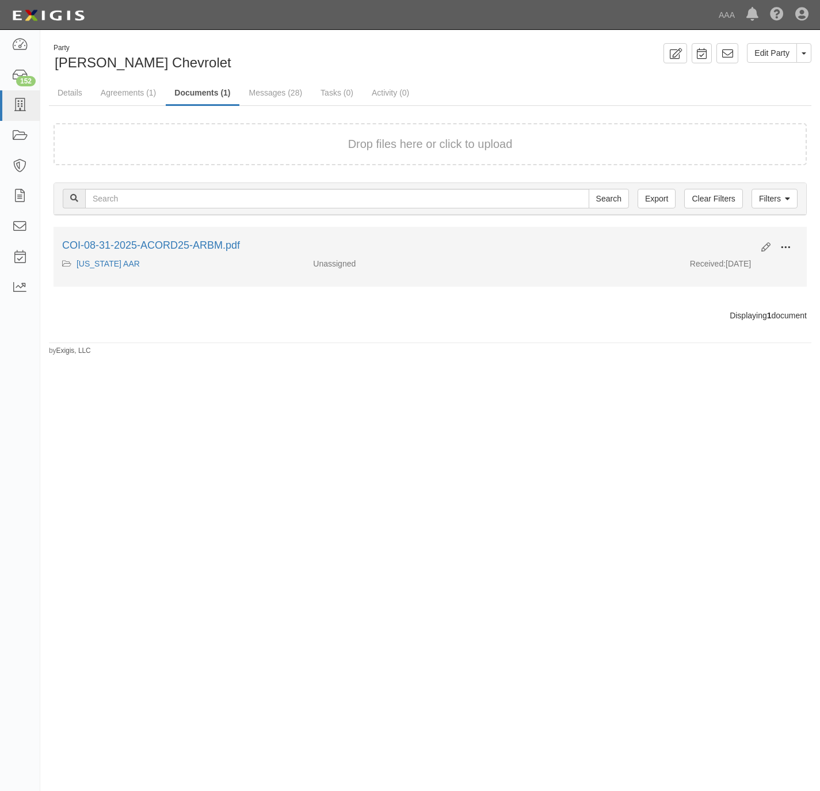
click at [784, 249] on span at bounding box center [786, 247] width 10 height 10
click at [717, 261] on link "View" at bounding box center [729, 264] width 91 height 21
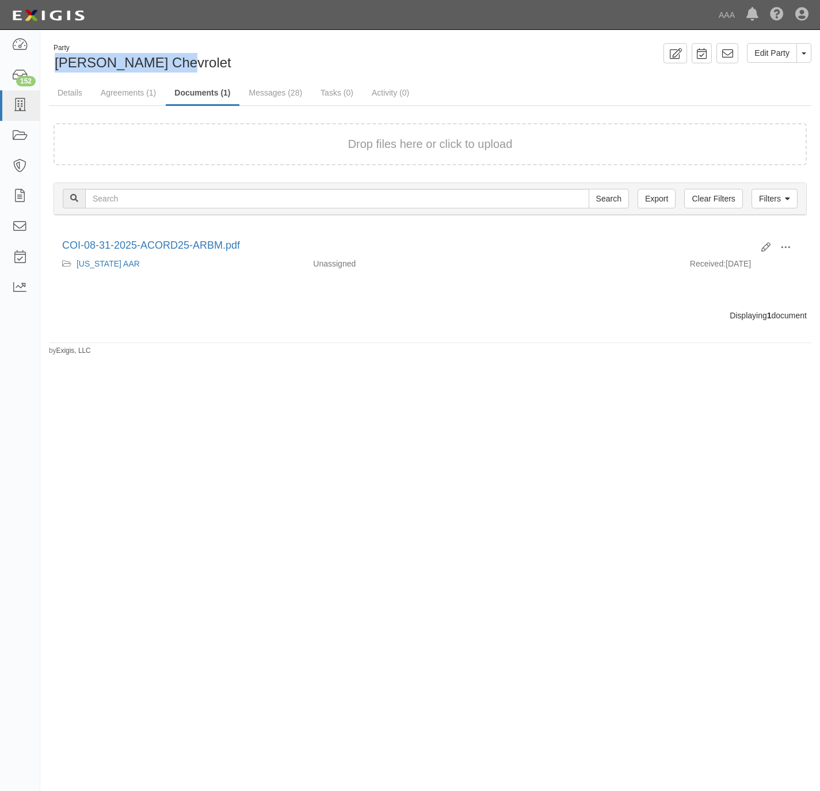
drag, startPoint x: 183, startPoint y: 55, endPoint x: 49, endPoint y: 64, distance: 134.4
click at [49, 64] on div "Party [PERSON_NAME] Chevrolet" at bounding box center [235, 57] width 373 height 29
copy span "[PERSON_NAME] Chevrolet"
click at [9, 104] on link at bounding box center [20, 105] width 40 height 31
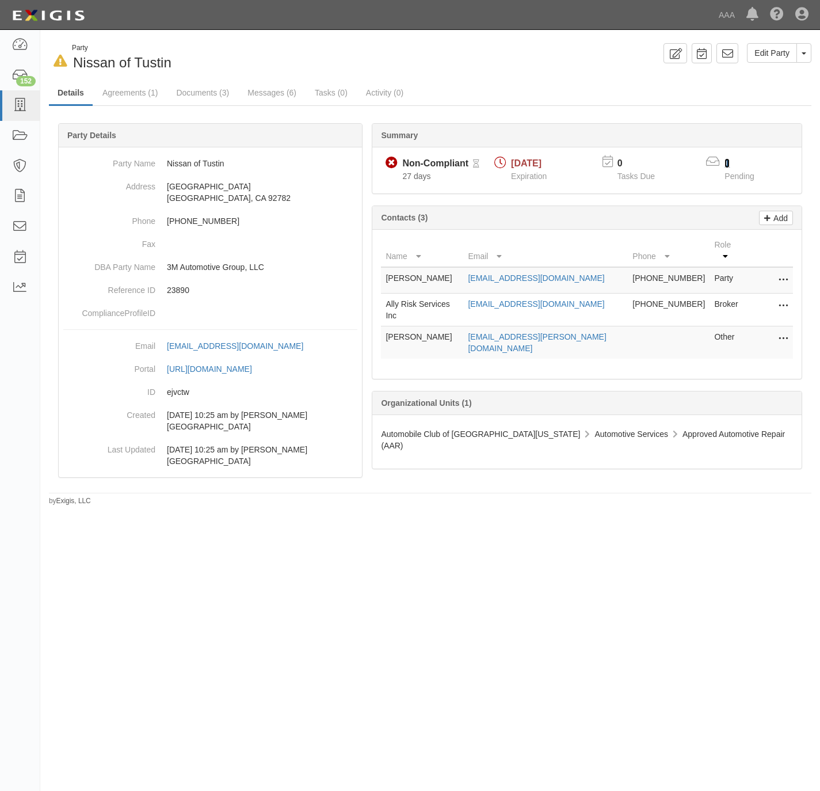
click at [729, 166] on link "1" at bounding box center [727, 163] width 5 height 10
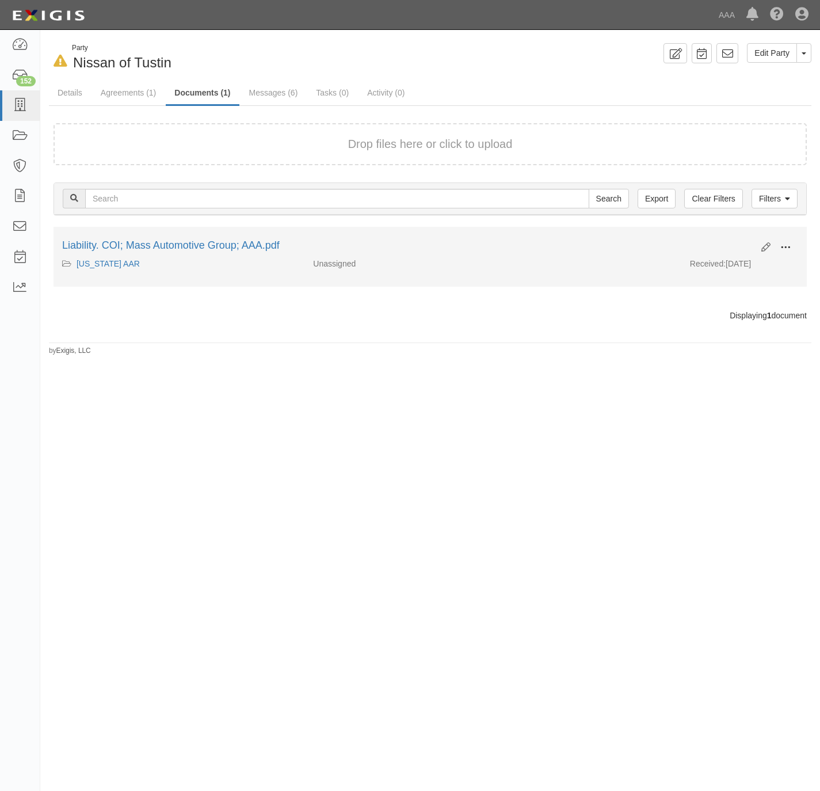
click at [790, 246] on span at bounding box center [786, 247] width 10 height 10
click at [737, 266] on link "View" at bounding box center [729, 264] width 91 height 21
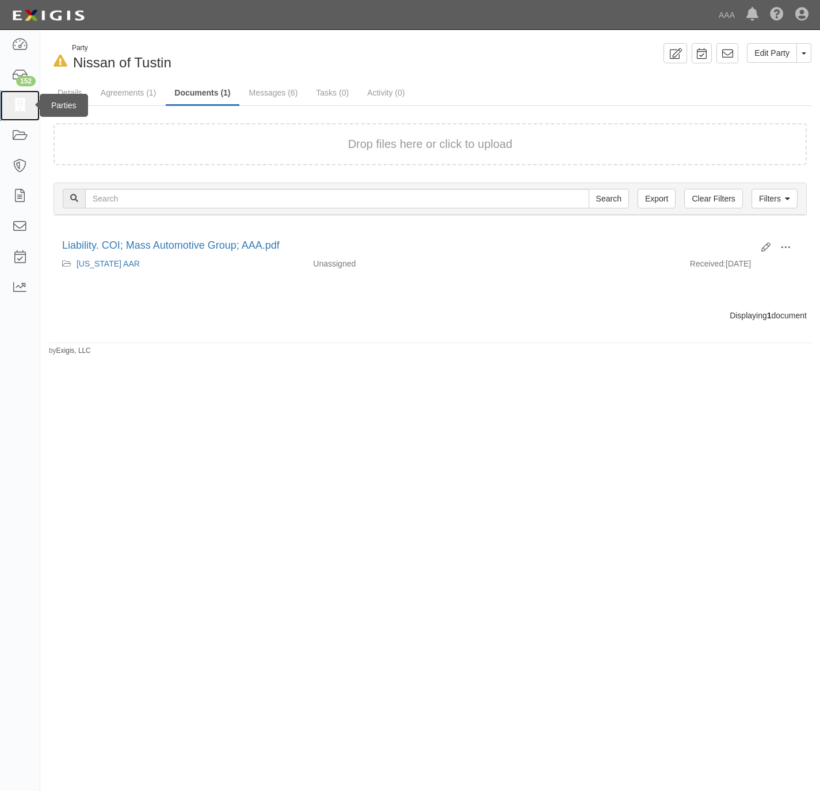
click at [21, 109] on icon at bounding box center [20, 105] width 16 height 13
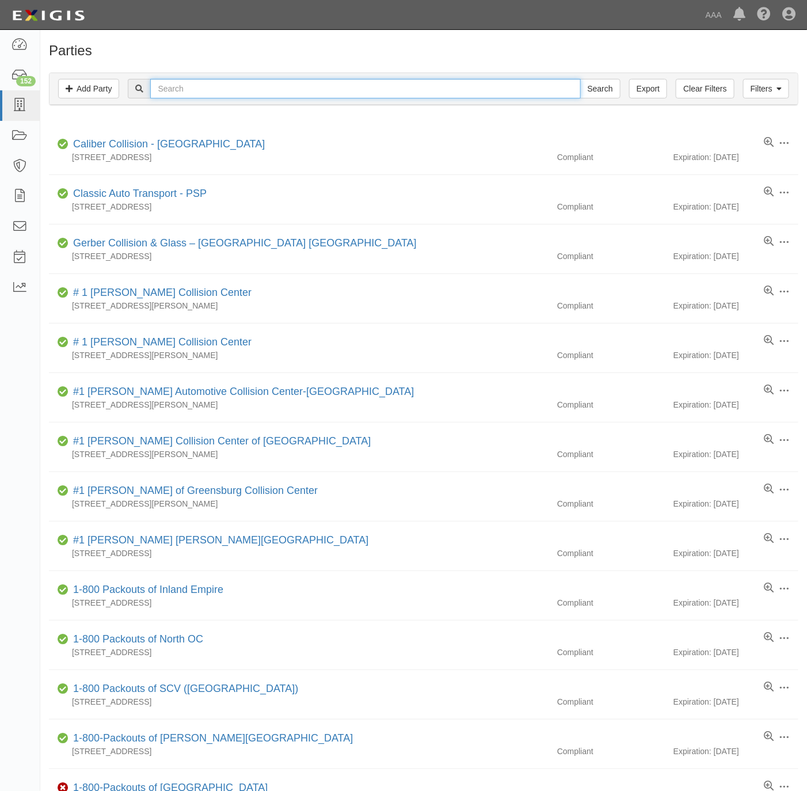
click at [223, 92] on input "text" at bounding box center [365, 89] width 430 height 20
paste input "Midas Auto Service Experts"
type input "Midas Auto Service Experts"
click at [605, 83] on input "Search" at bounding box center [600, 89] width 40 height 20
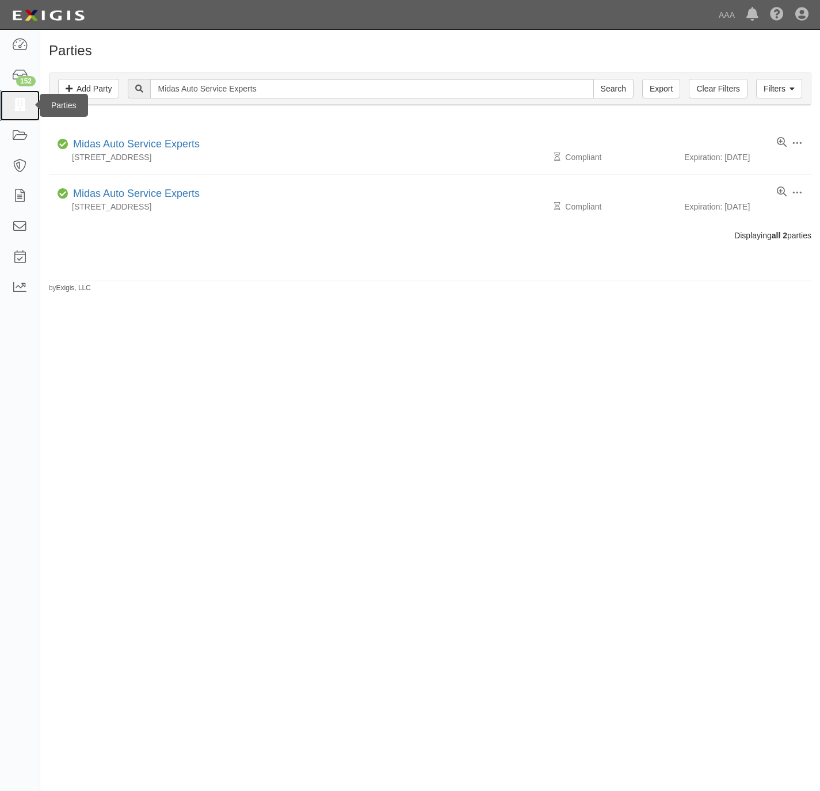
click at [22, 105] on icon at bounding box center [20, 105] width 16 height 13
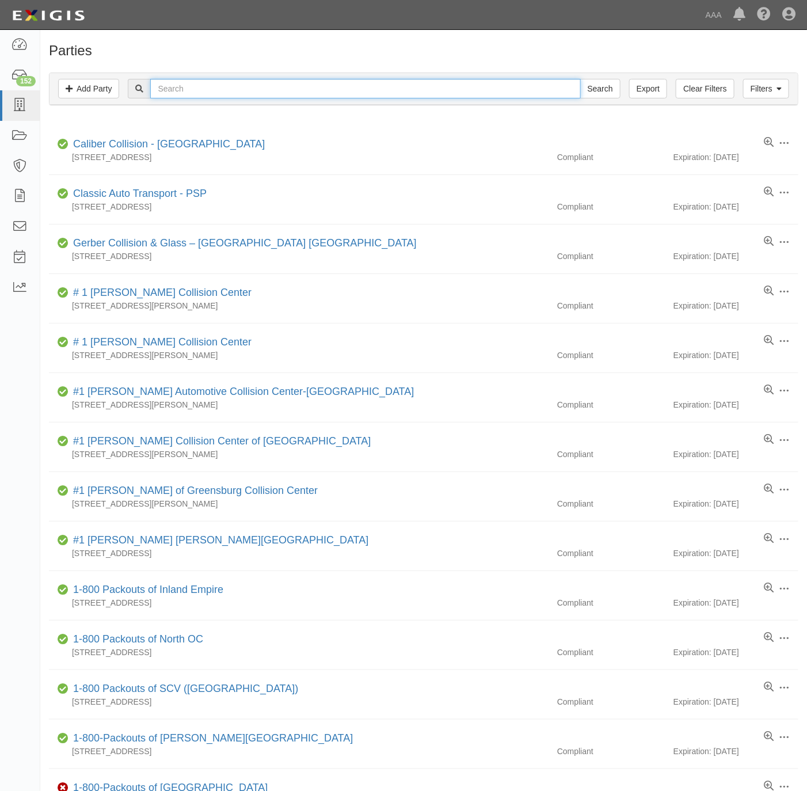
click at [339, 92] on input "text" at bounding box center [365, 89] width 430 height 20
paste input "Surf City Nissan"
type input "Surf City Nissan"
click at [599, 81] on input "Search" at bounding box center [600, 89] width 40 height 20
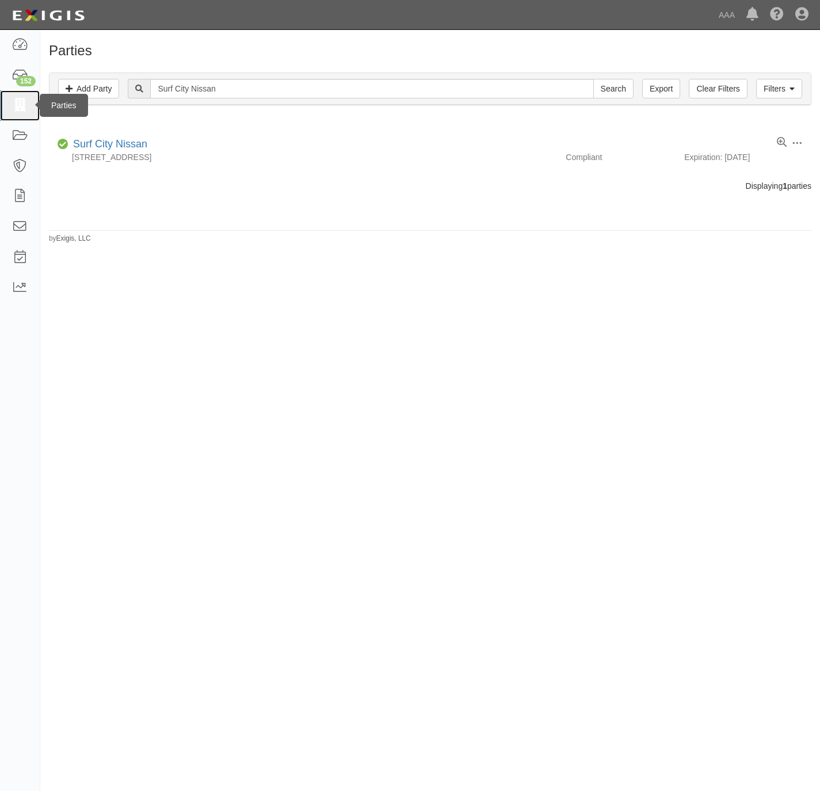
click at [21, 102] on icon at bounding box center [20, 105] width 16 height 13
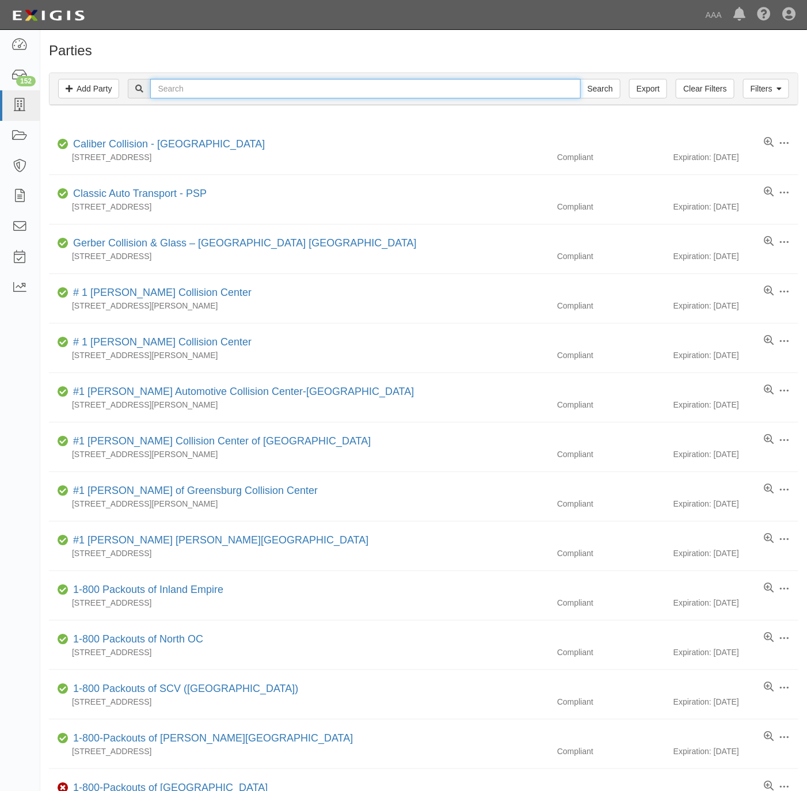
drag, startPoint x: 266, startPoint y: 89, endPoint x: 270, endPoint y: 93, distance: 6.1
click at [266, 89] on input "text" at bounding box center [365, 89] width 430 height 20
paste input "Robert's Auto Service"
type input "Robert's Auto Service"
click at [597, 90] on input "Search" at bounding box center [600, 89] width 40 height 20
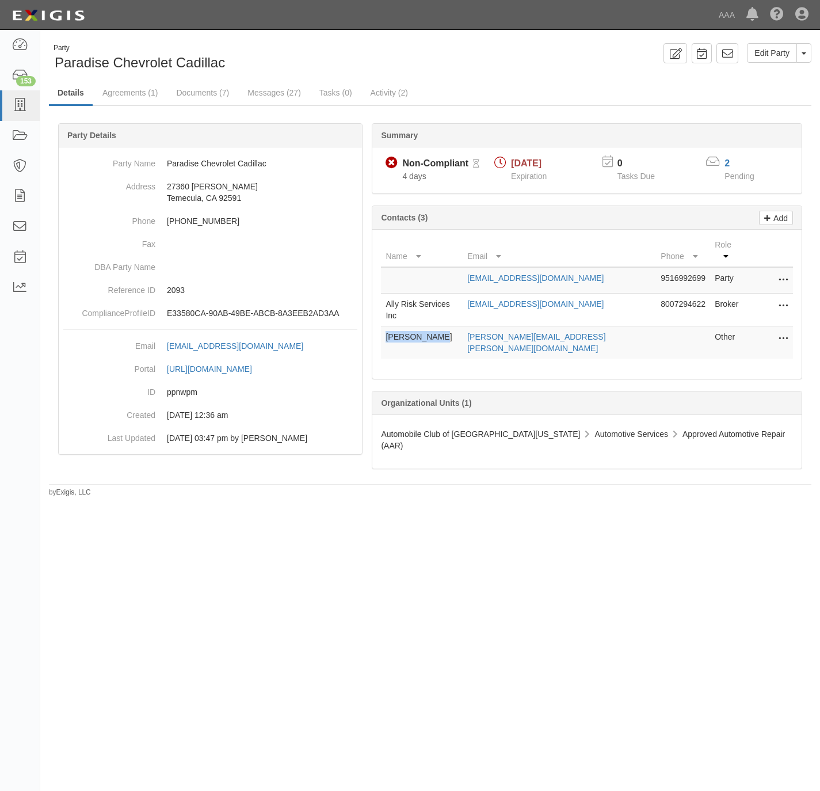
drag, startPoint x: 431, startPoint y: 329, endPoint x: 385, endPoint y: 321, distance: 46.1
click at [385, 326] on td "[PERSON_NAME]" at bounding box center [422, 342] width 82 height 33
copy td "[PERSON_NAME]"
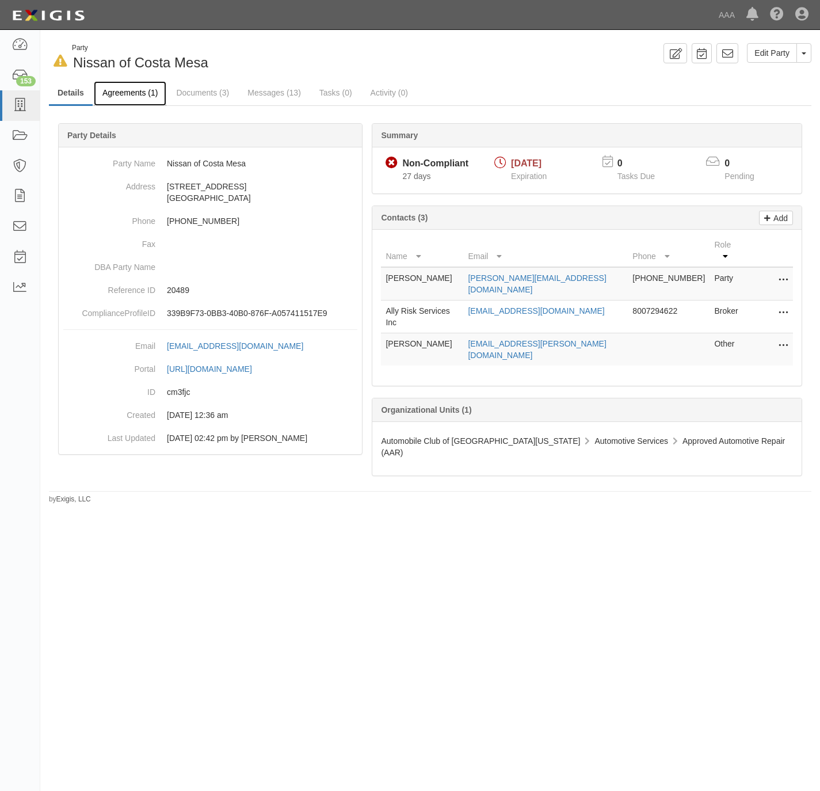
click at [134, 89] on link "Agreements (1)" at bounding box center [130, 93] width 73 height 25
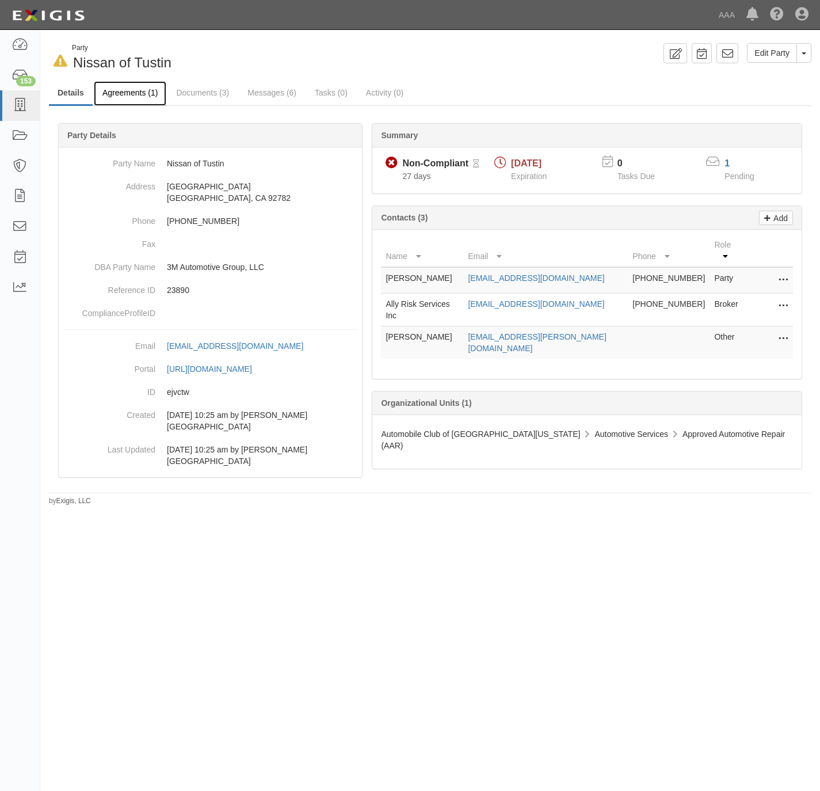
click at [118, 90] on link "Agreements (1)" at bounding box center [130, 93] width 73 height 25
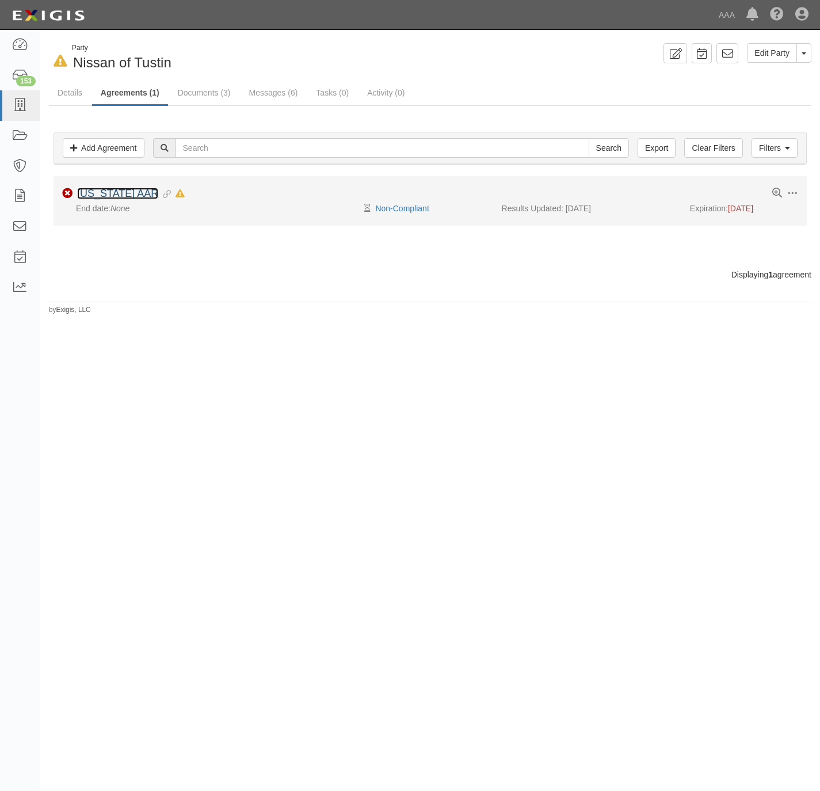
click at [120, 192] on link "[US_STATE] AAR" at bounding box center [117, 194] width 81 height 12
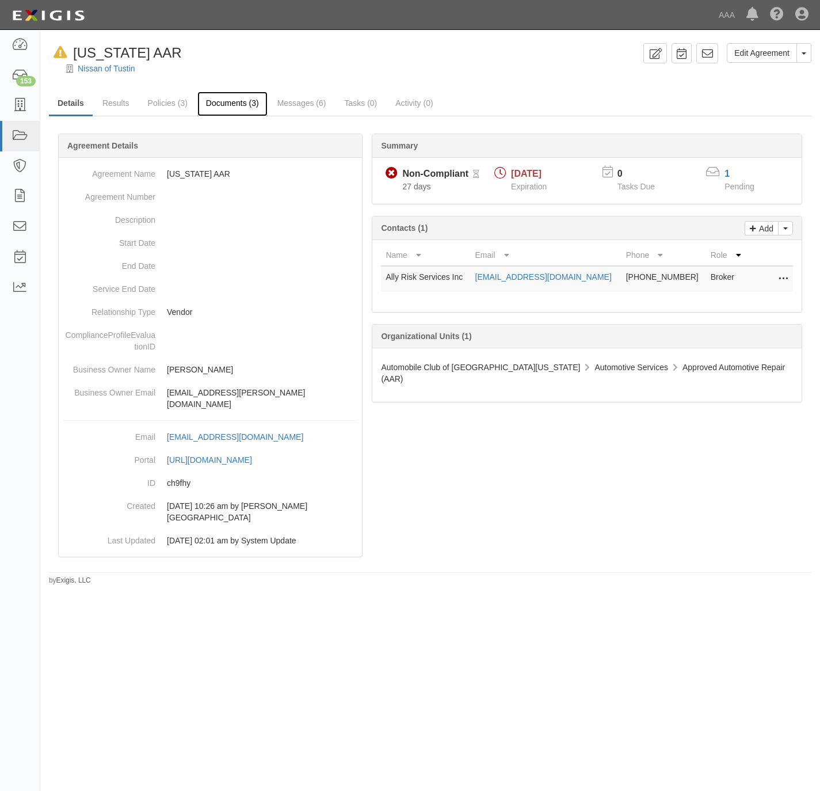
click at [212, 99] on link "Documents (3)" at bounding box center [232, 104] width 70 height 25
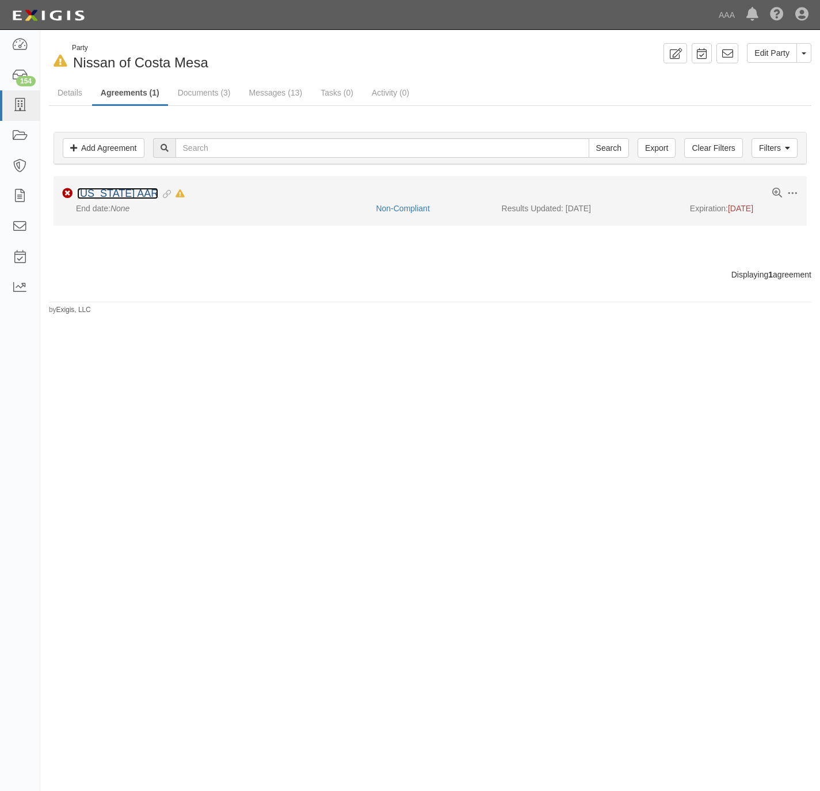
click at [106, 197] on link "[US_STATE] AAR" at bounding box center [117, 194] width 81 height 12
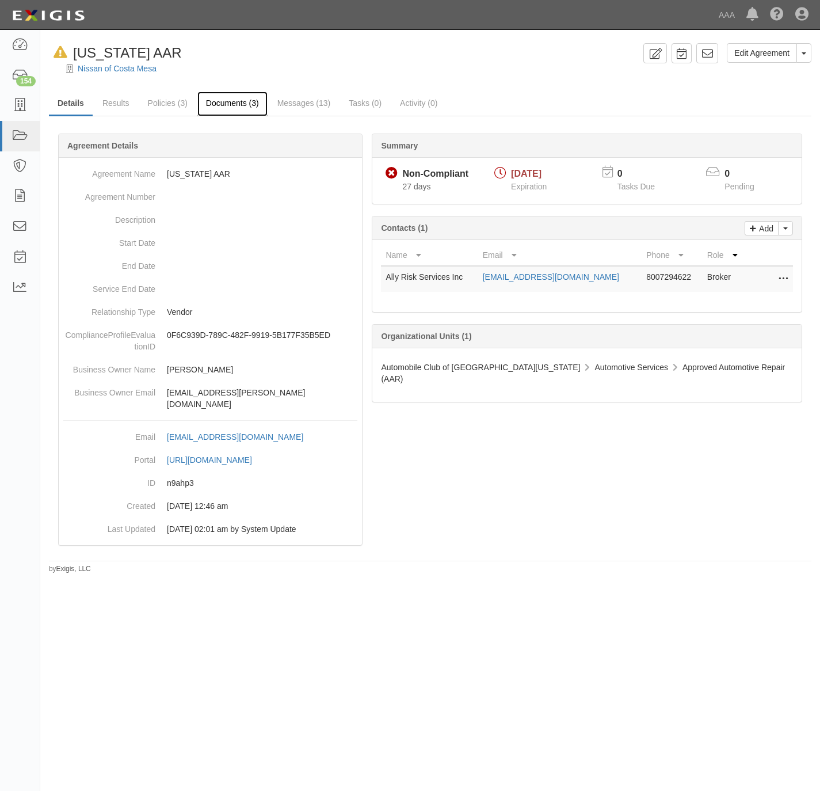
click at [226, 104] on link "Documents (3)" at bounding box center [232, 104] width 70 height 25
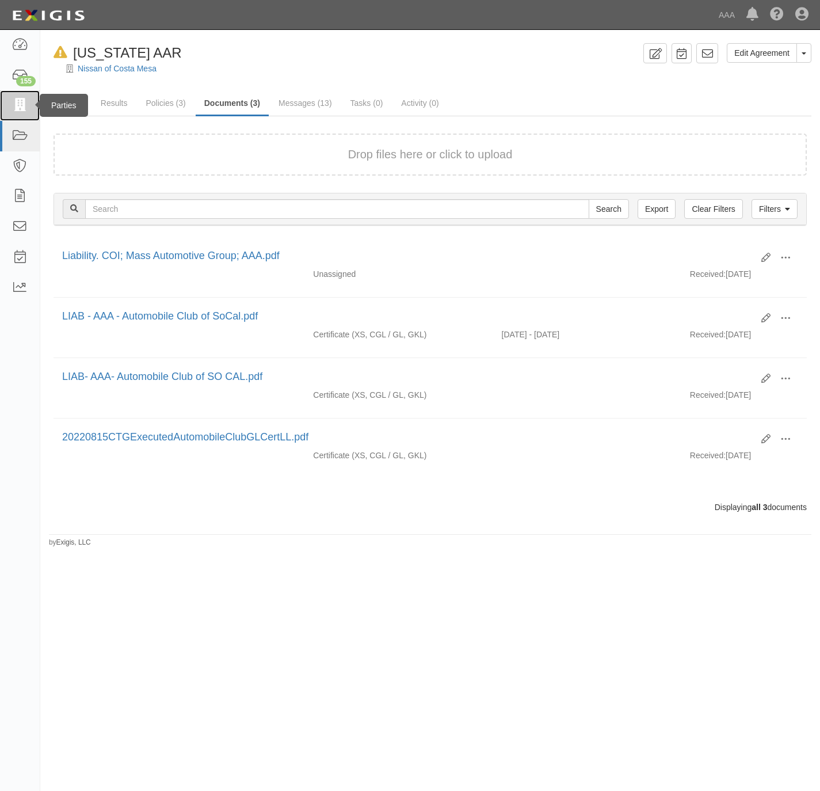
click at [19, 101] on icon at bounding box center [20, 105] width 16 height 13
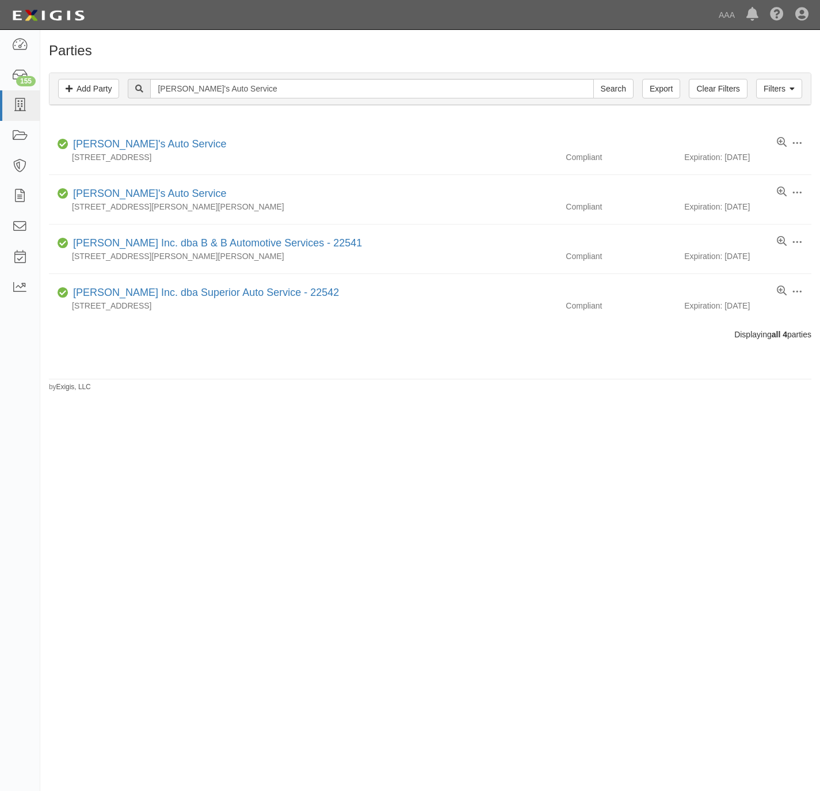
drag, startPoint x: 366, startPoint y: 471, endPoint x: 488, endPoint y: 423, distance: 130.7
click at [367, 471] on div "Parties Add Party Filters Add Party Clear Filters Export Robert's Auto Service …" at bounding box center [410, 391] width 820 height 712
click at [12, 112] on icon at bounding box center [20, 105] width 16 height 13
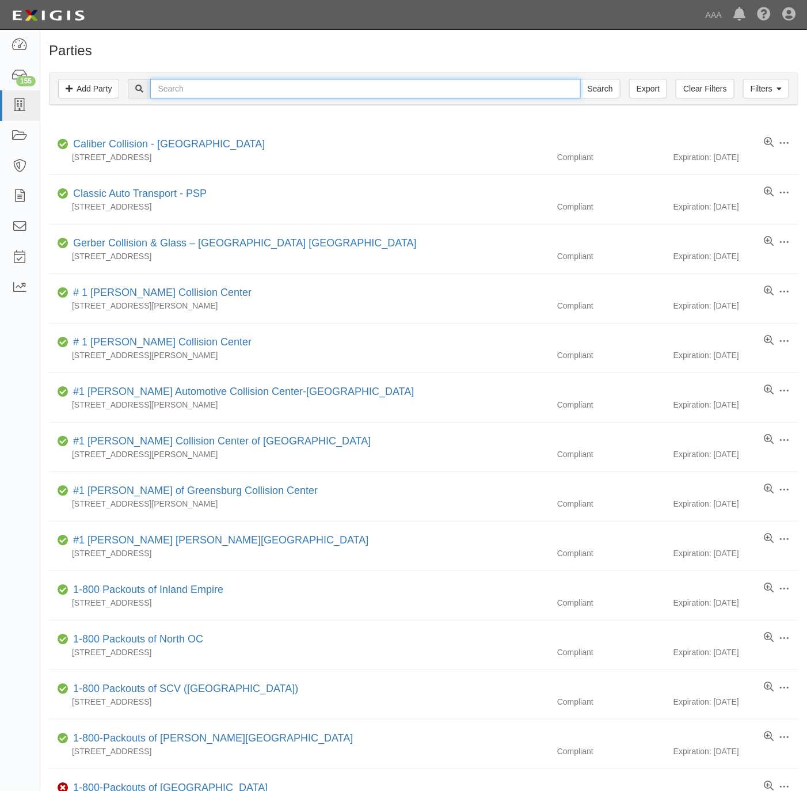
click at [380, 90] on input "text" at bounding box center [365, 89] width 430 height 20
paste input "Foothill Towing"
type input "Foothill Towing"
click at [593, 95] on input "Search" at bounding box center [600, 89] width 40 height 20
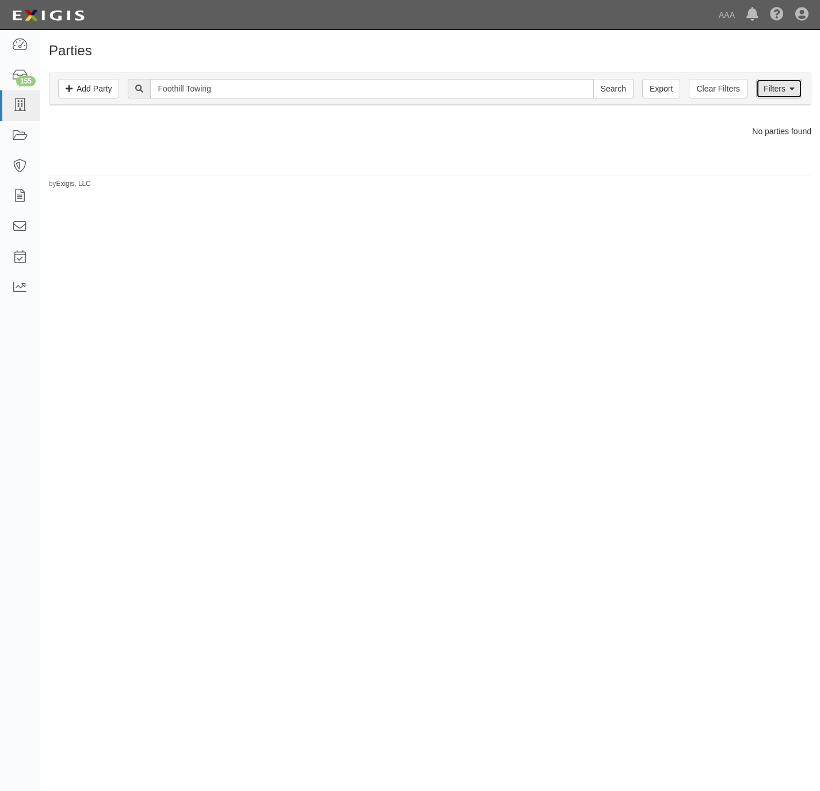
click at [768, 90] on link "Filters" at bounding box center [779, 89] width 46 height 20
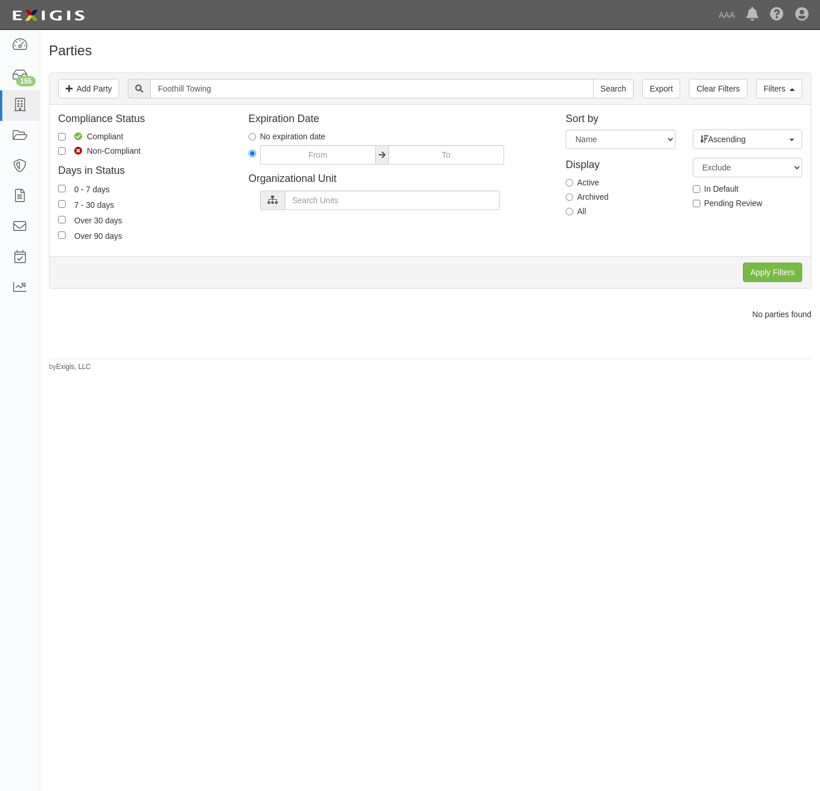
click at [570, 207] on label "All" at bounding box center [576, 211] width 21 height 12
click at [570, 208] on input "All" at bounding box center [569, 211] width 7 height 7
radio input "true"
click at [755, 268] on input "Apply Filters" at bounding box center [772, 272] width 59 height 20
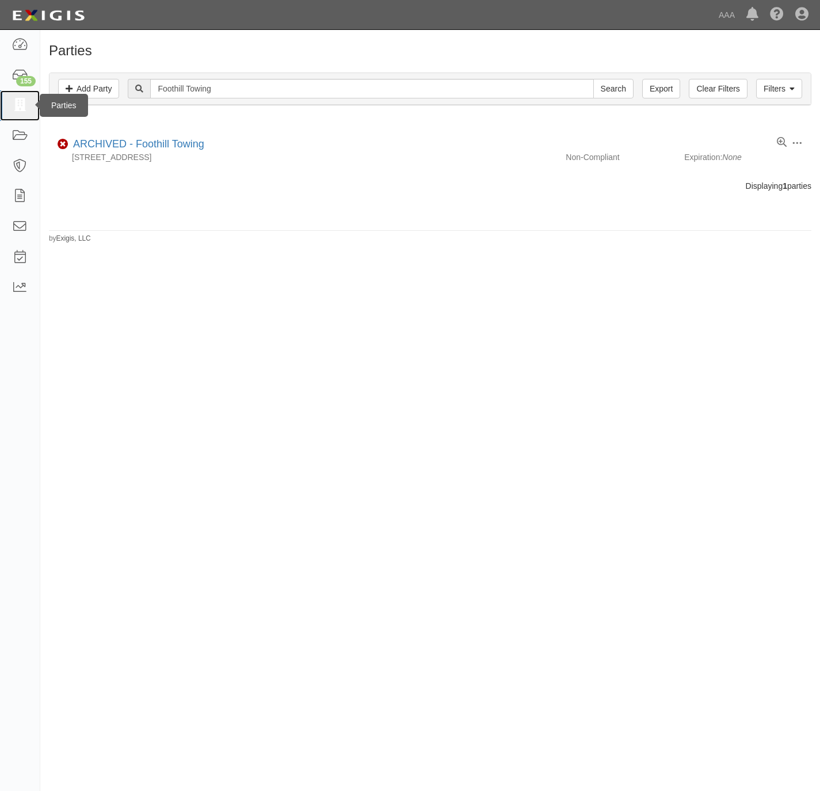
click at [11, 96] on link at bounding box center [20, 105] width 40 height 31
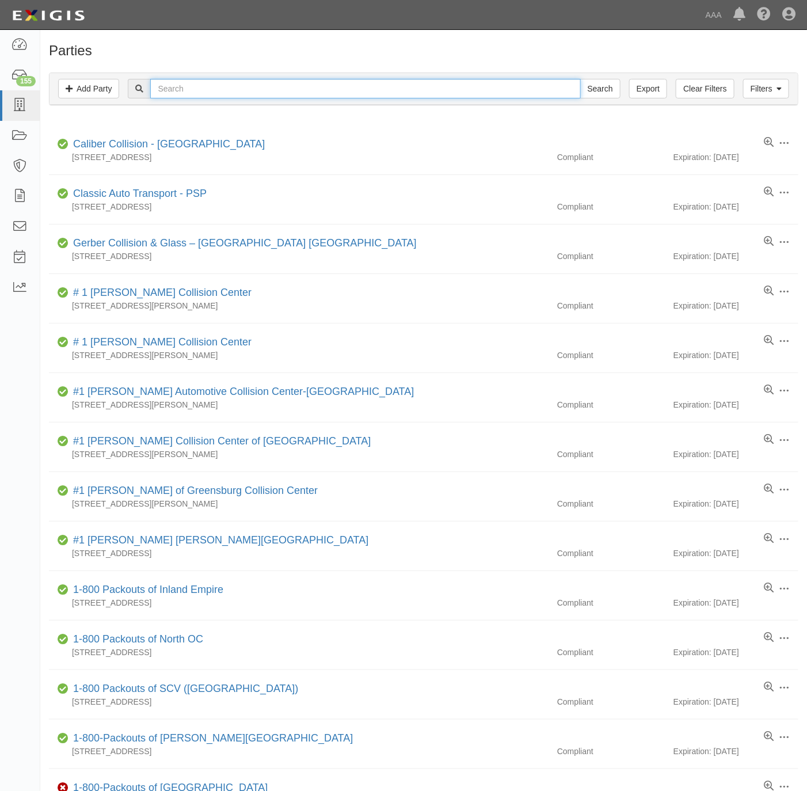
drag, startPoint x: 338, startPoint y: 90, endPoint x: 333, endPoint y: 86, distance: 6.6
click at [334, 86] on input "text" at bounding box center [365, 89] width 430 height 20
type input "crow towing"
click at [580, 79] on input "Search" at bounding box center [600, 89] width 40 height 20
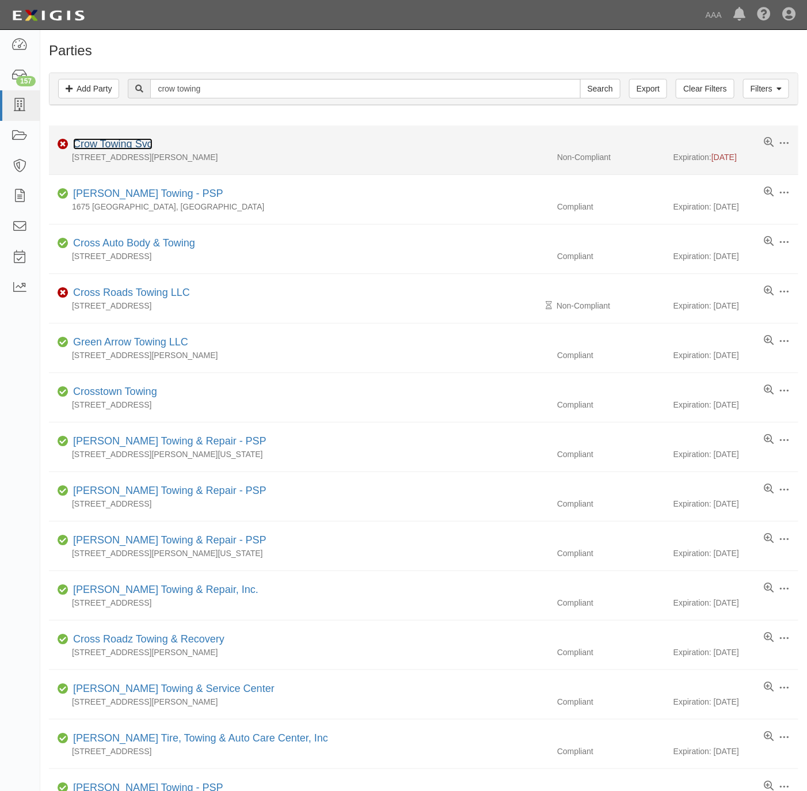
click at [121, 146] on link "Crow Towing Svc" at bounding box center [112, 144] width 79 height 12
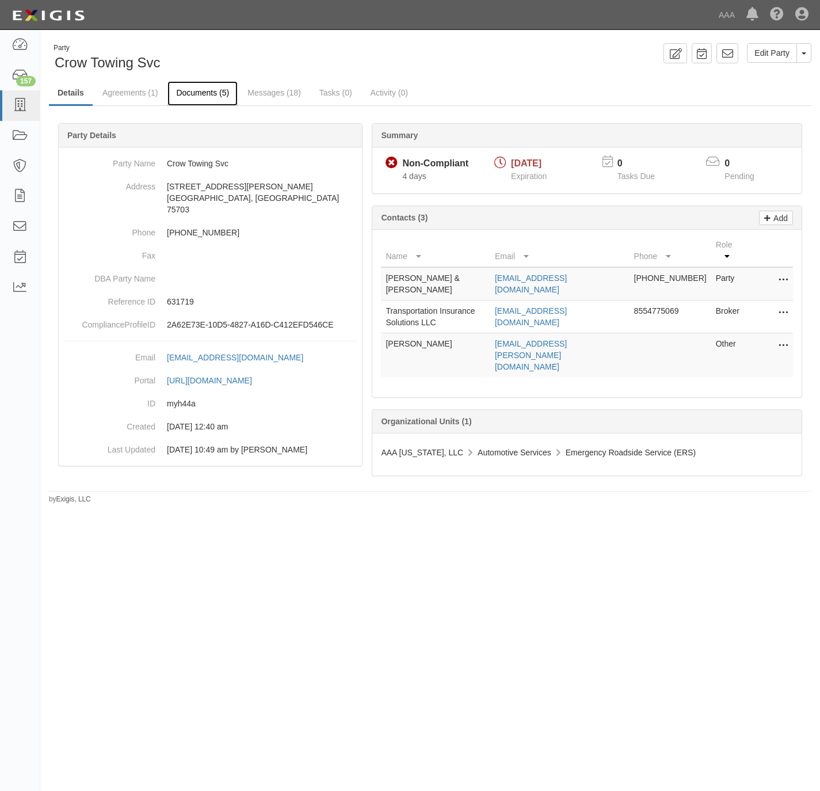
click at [189, 92] on link "Documents (5)" at bounding box center [202, 93] width 70 height 25
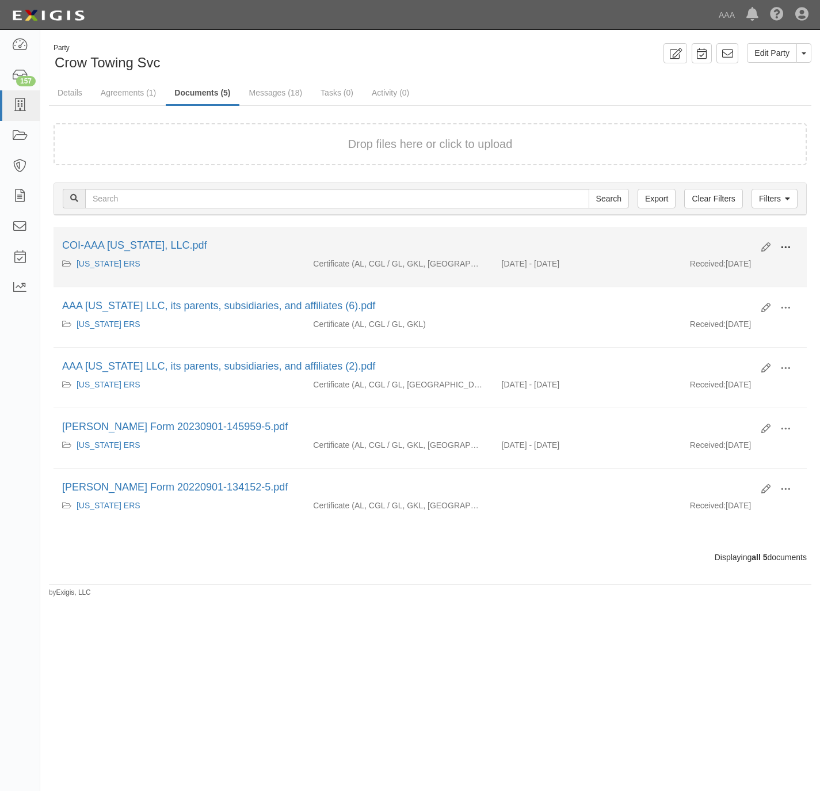
click at [786, 245] on span at bounding box center [786, 247] width 10 height 10
click at [730, 266] on link "View" at bounding box center [729, 264] width 91 height 21
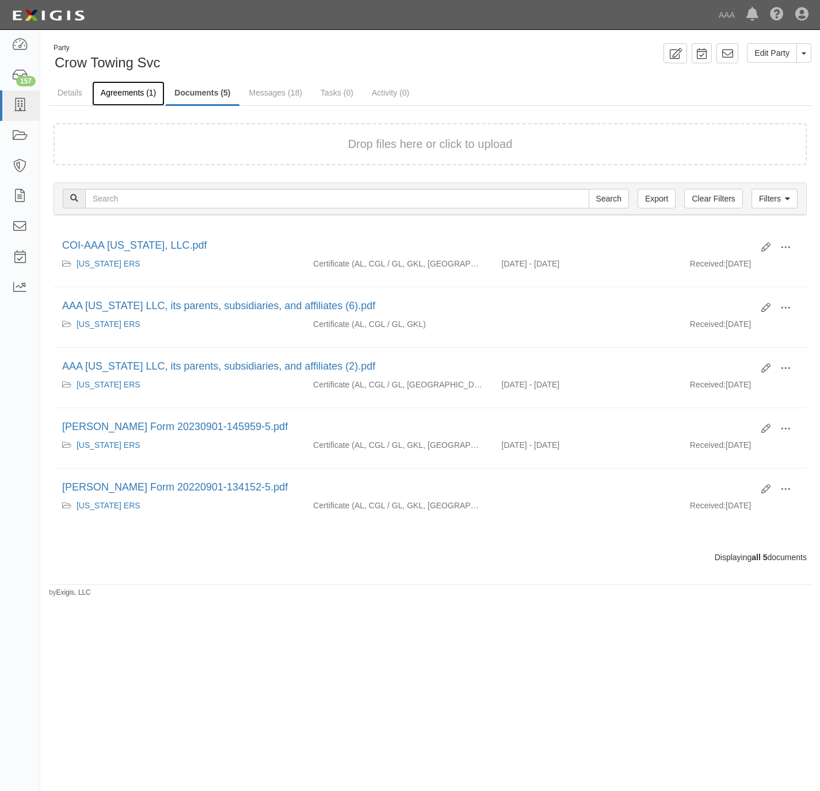
click at [115, 92] on link "Agreements (1)" at bounding box center [128, 93] width 73 height 25
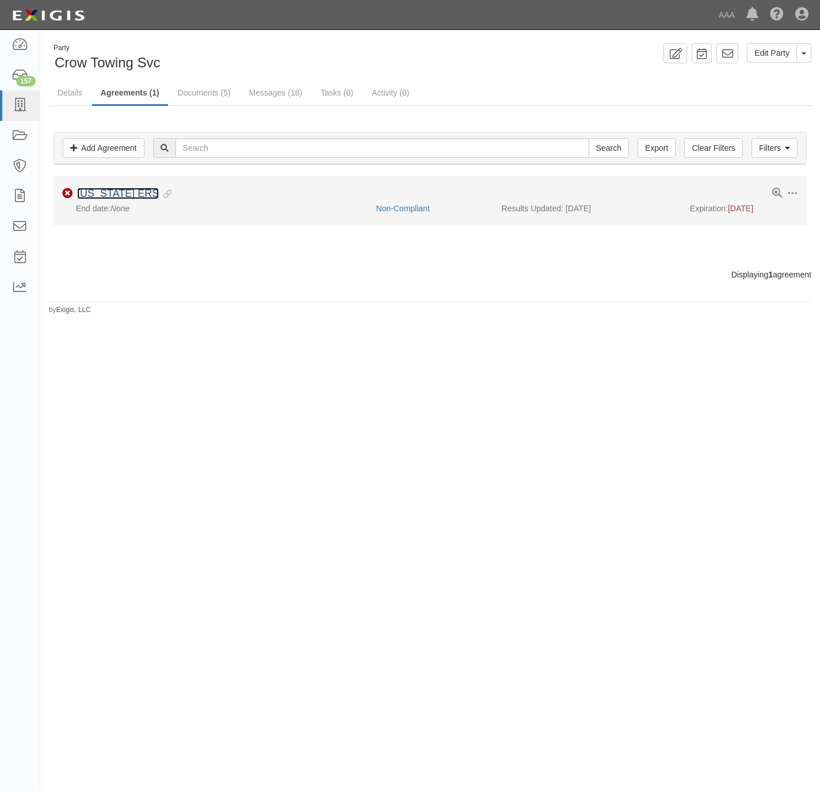
click at [111, 199] on link "Texas ERS" at bounding box center [118, 194] width 82 height 12
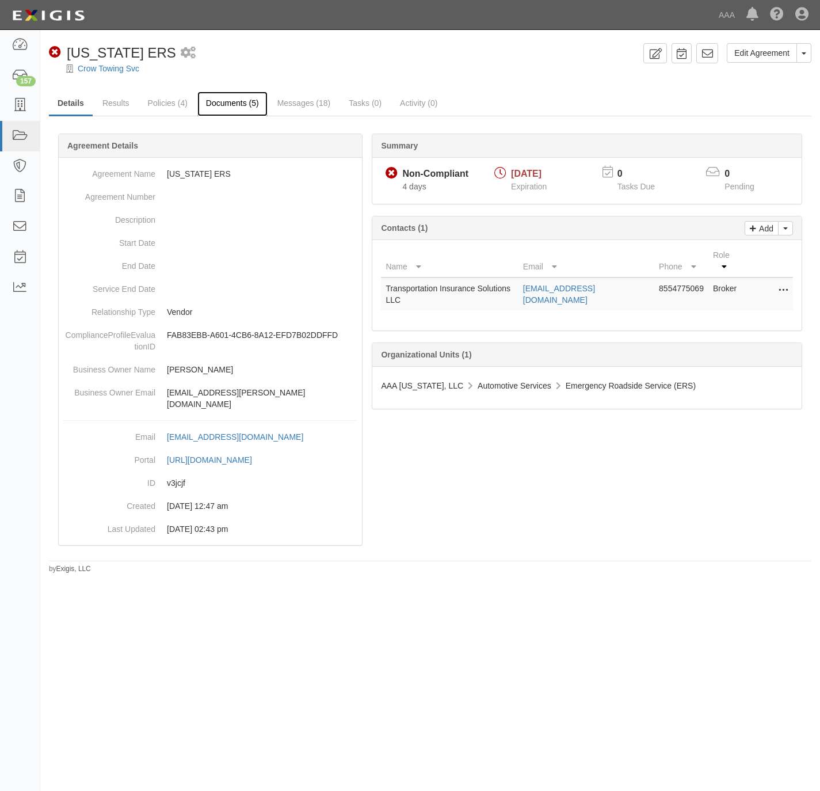
drag, startPoint x: 241, startPoint y: 102, endPoint x: 252, endPoint y: 99, distance: 12.0
click at [242, 102] on link "Documents (5)" at bounding box center [232, 104] width 70 height 25
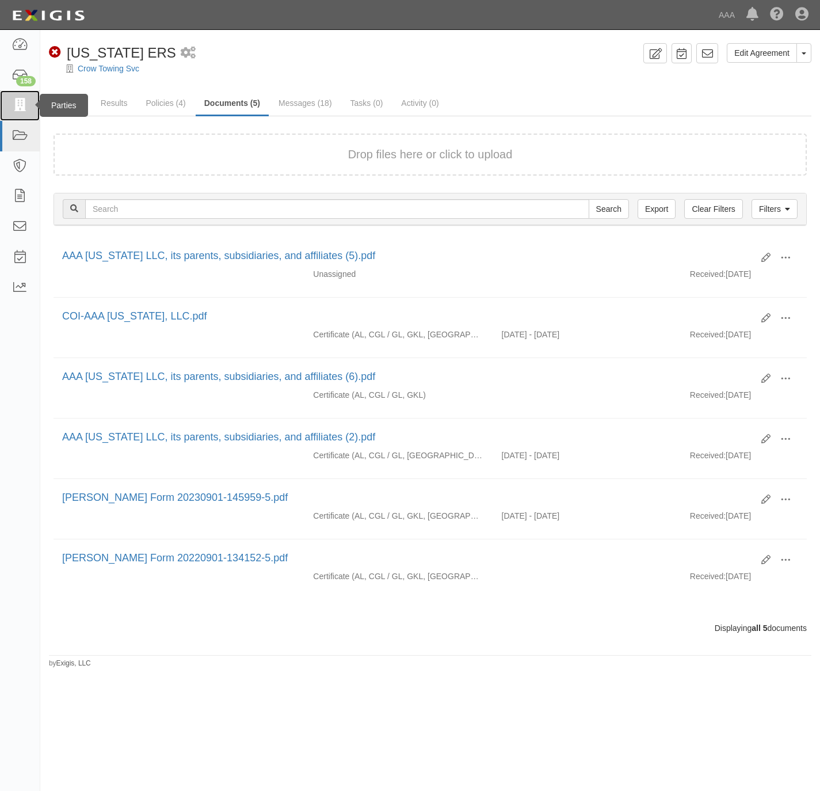
click at [18, 104] on icon at bounding box center [20, 105] width 16 height 13
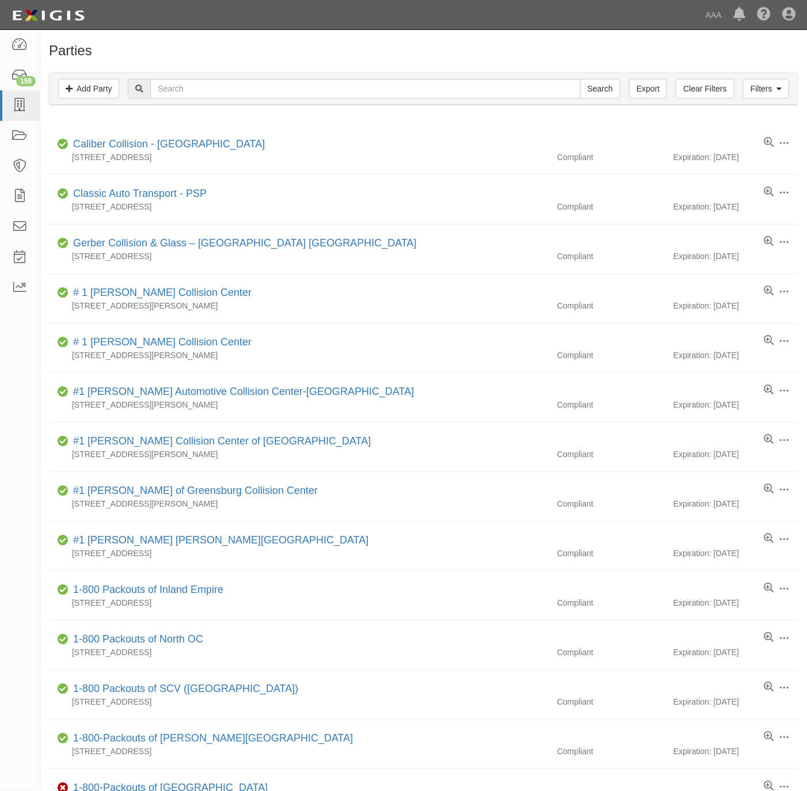
click at [553, 33] on body "Toggle navigation Dashboard 159 Inbox Parties Agreements Coverages Documents Me…" at bounding box center [403, 608] width 807 height 1217
click at [257, 80] on input "text" at bounding box center [365, 89] width 430 height 20
paste input "Auto Shop"
type input "Auto Shop"
click at [584, 82] on input "Search" at bounding box center [600, 89] width 40 height 20
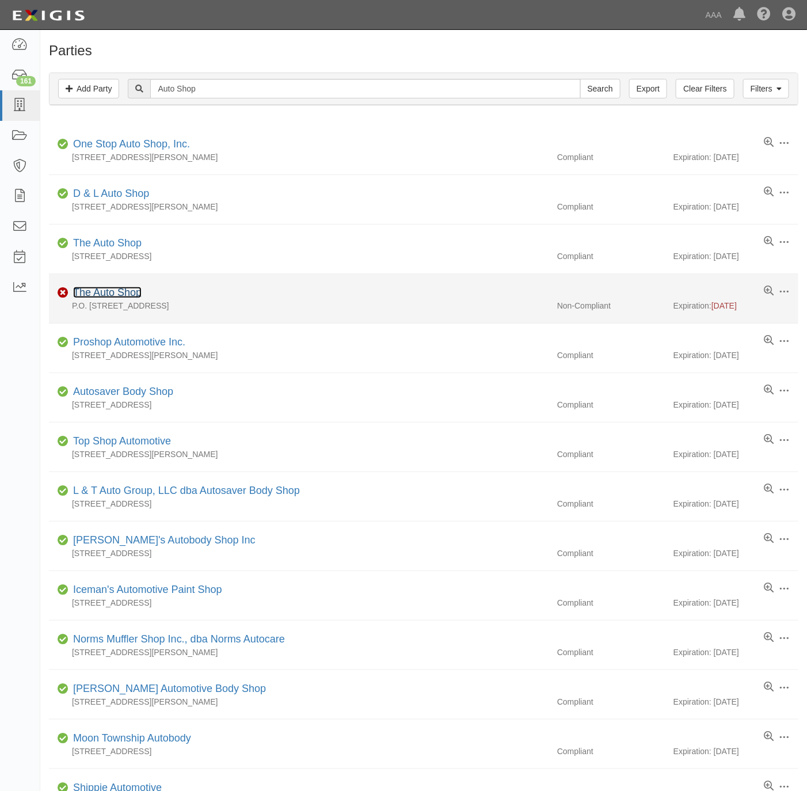
click at [83, 290] on link "The Auto Shop" at bounding box center [107, 293] width 68 height 12
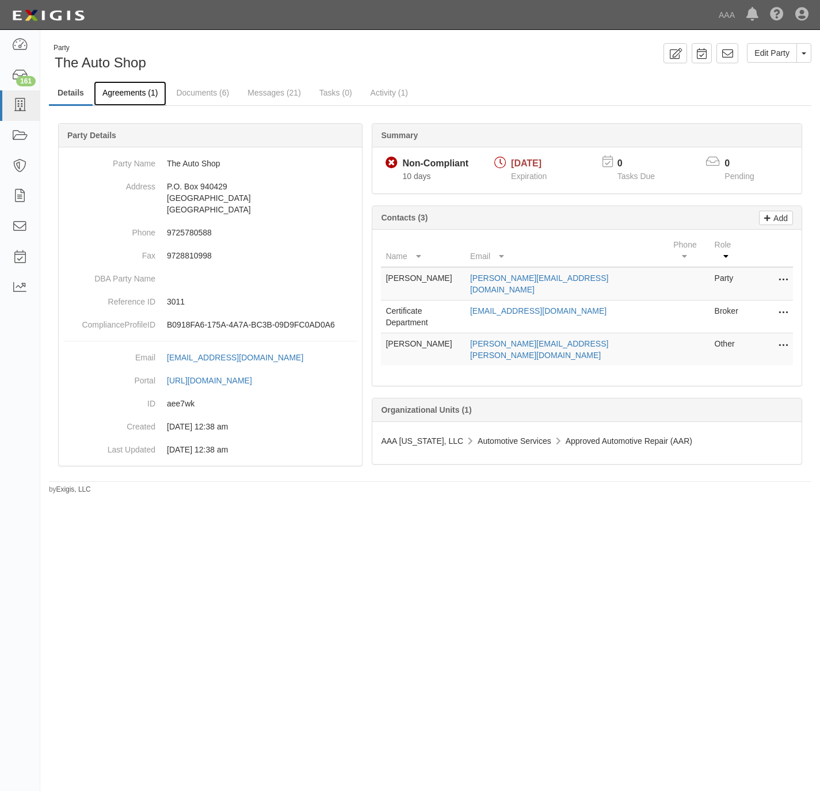
click at [109, 90] on link "Agreements (1)" at bounding box center [130, 93] width 73 height 25
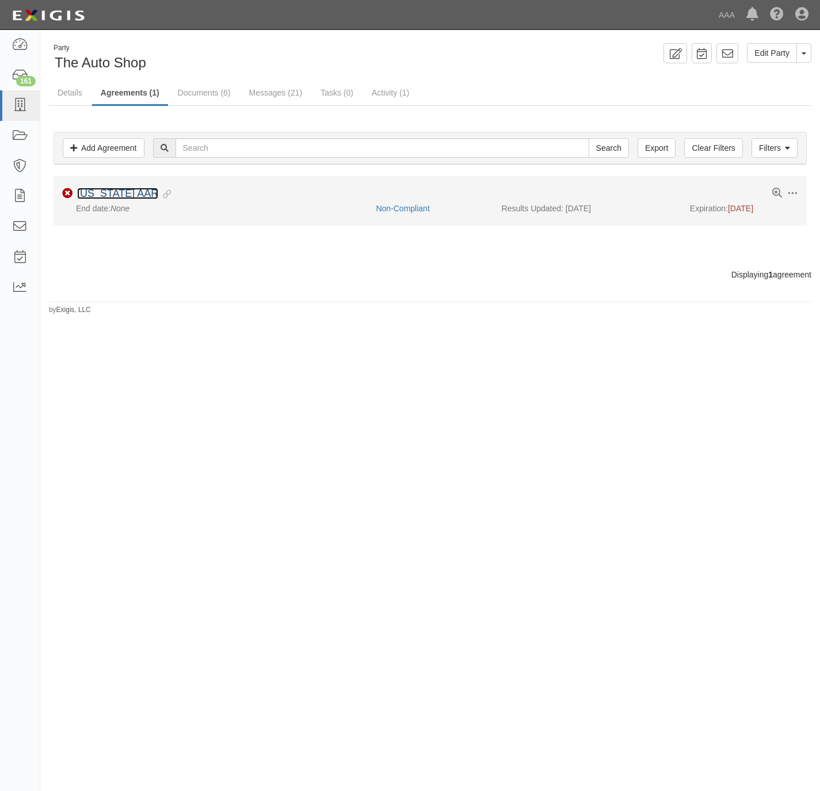
click at [116, 194] on link "Texas AAR" at bounding box center [117, 194] width 81 height 12
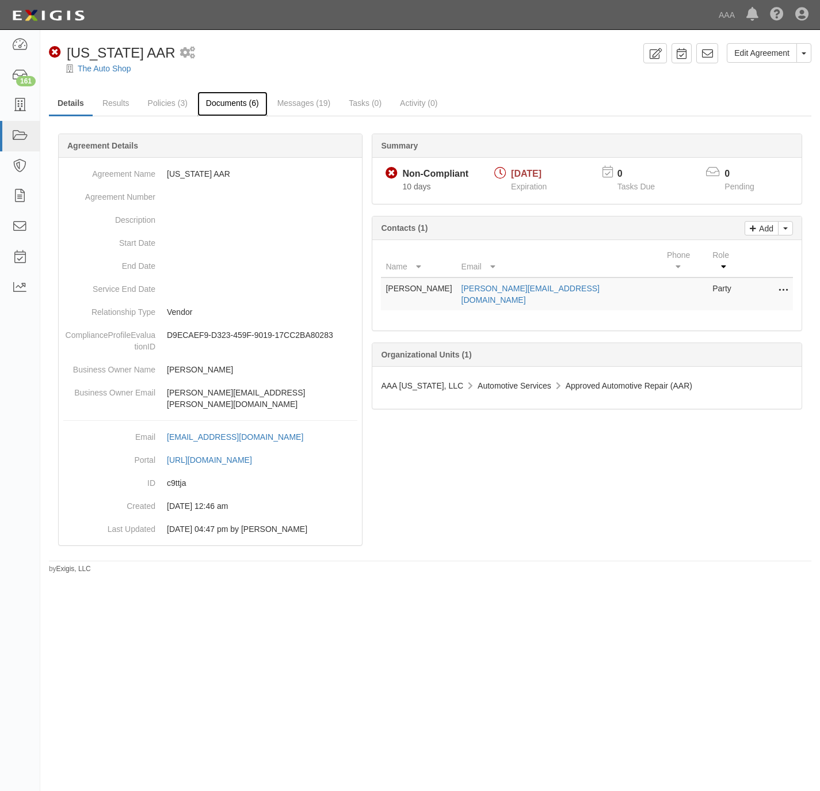
click at [228, 107] on link "Documents (6)" at bounding box center [232, 104] width 70 height 25
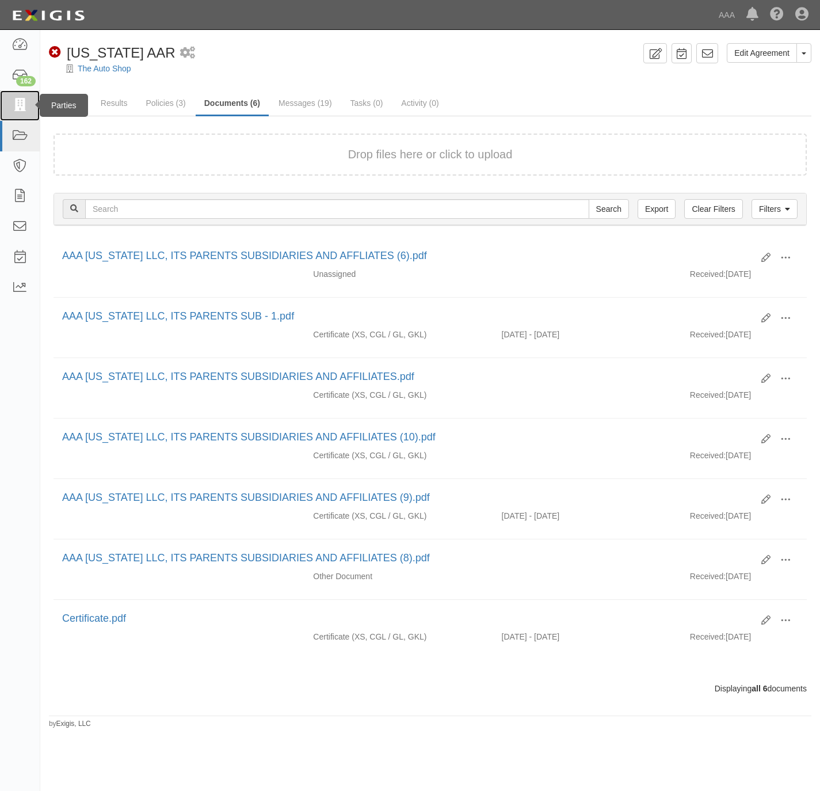
drag, startPoint x: 13, startPoint y: 107, endPoint x: 70, endPoint y: 98, distance: 57.6
click at [14, 107] on icon at bounding box center [20, 105] width 16 height 13
